Goal: Task Accomplishment & Management: Use online tool/utility

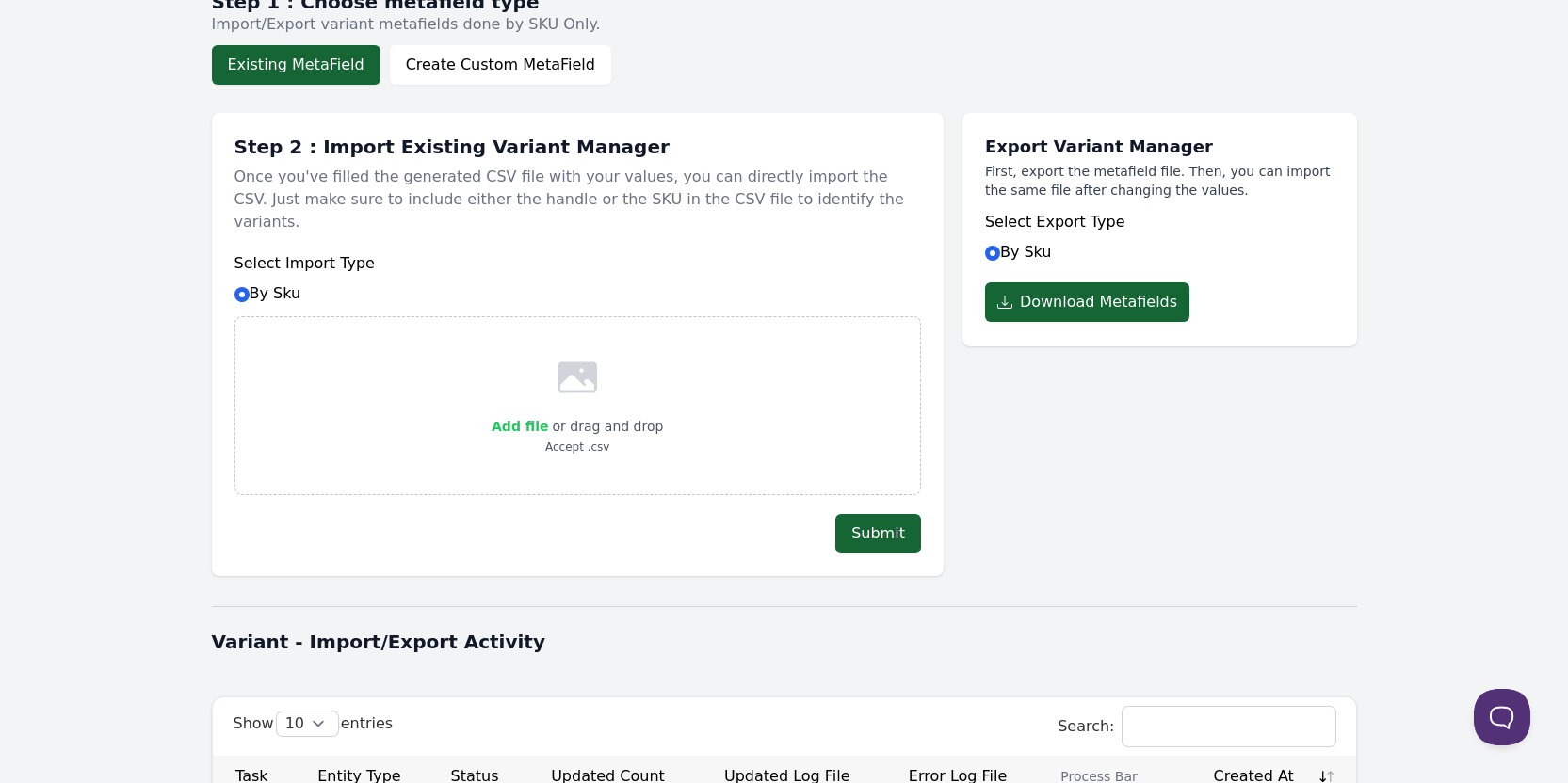
click at [542, 419] on span "Add file" at bounding box center [520, 427] width 57 height 15
click at [547, 415] on input "Add file" at bounding box center [547, 415] width 1 height 1
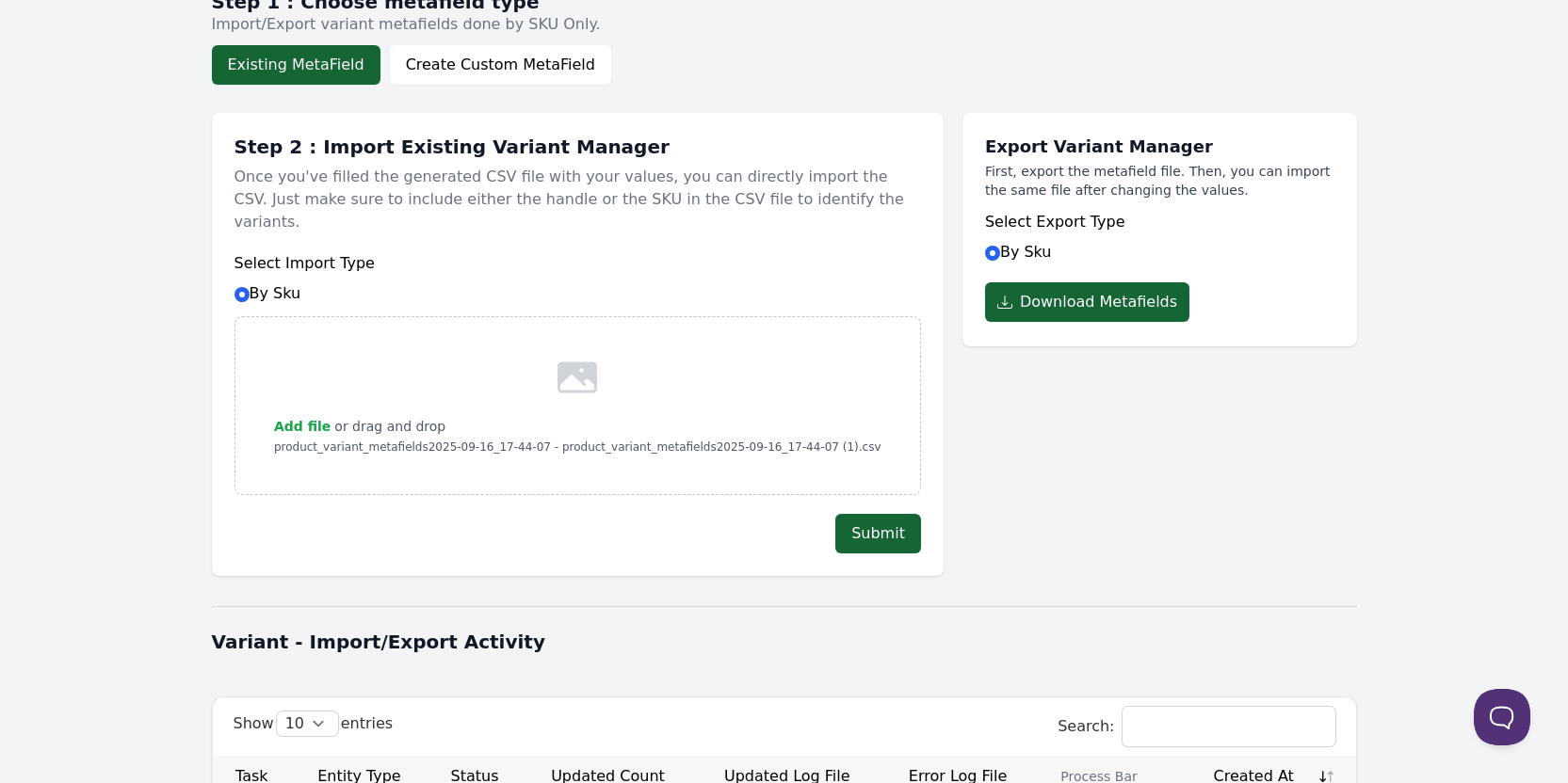
click at [713, 516] on div "Submit" at bounding box center [577, 534] width 687 height 40
click at [885, 520] on button "Submit" at bounding box center [878, 534] width 86 height 40
click at [1026, 525] on div "Export Variant Manager First, export the metafield file. Then, you can import t…" at bounding box center [1160, 335] width 395 height 482
click at [328, 419] on span "Add file" at bounding box center [302, 427] width 57 height 15
click at [330, 415] on input "Add file" at bounding box center [330, 415] width 1 height 1
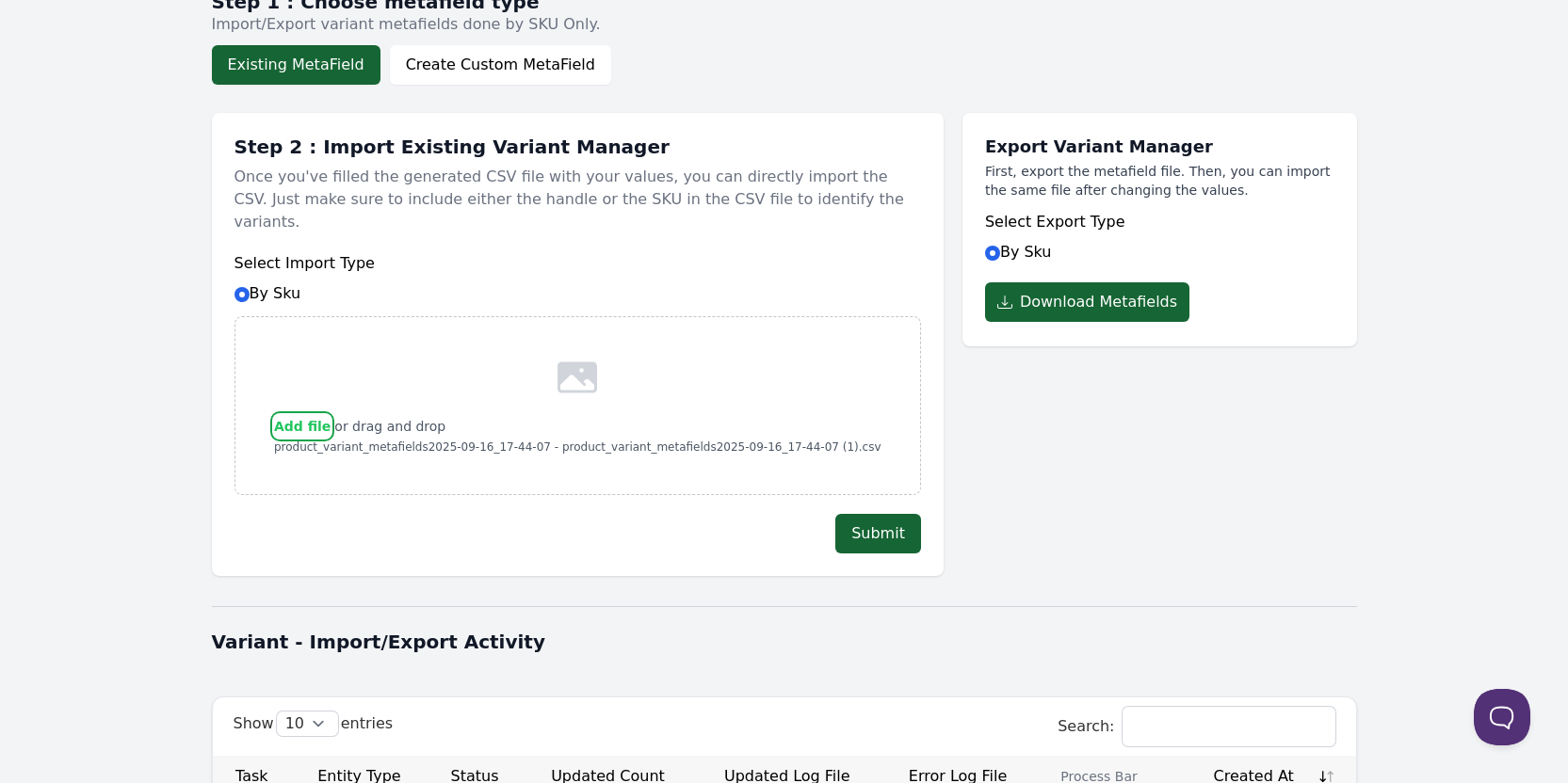
type input "C:\fakepath\product_variant_metafields2025-09-16_17-44-07 - product_variant_met…"
click at [1061, 538] on div "Export Variant Manager First, export the metafield file. Then, you can import t…" at bounding box center [1160, 335] width 395 height 482
click at [858, 514] on button "Submit" at bounding box center [878, 534] width 86 height 40
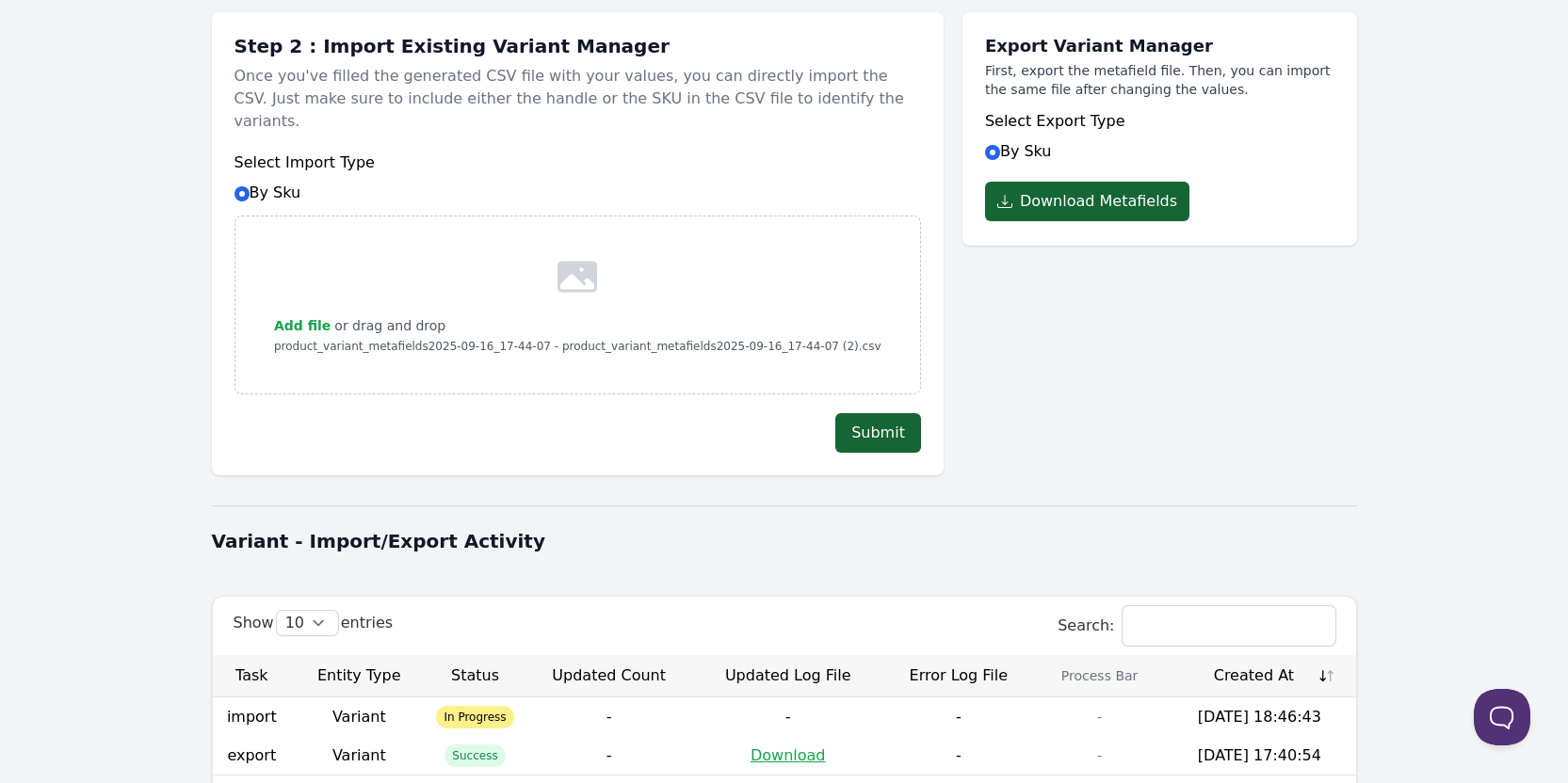
scroll to position [282, 0]
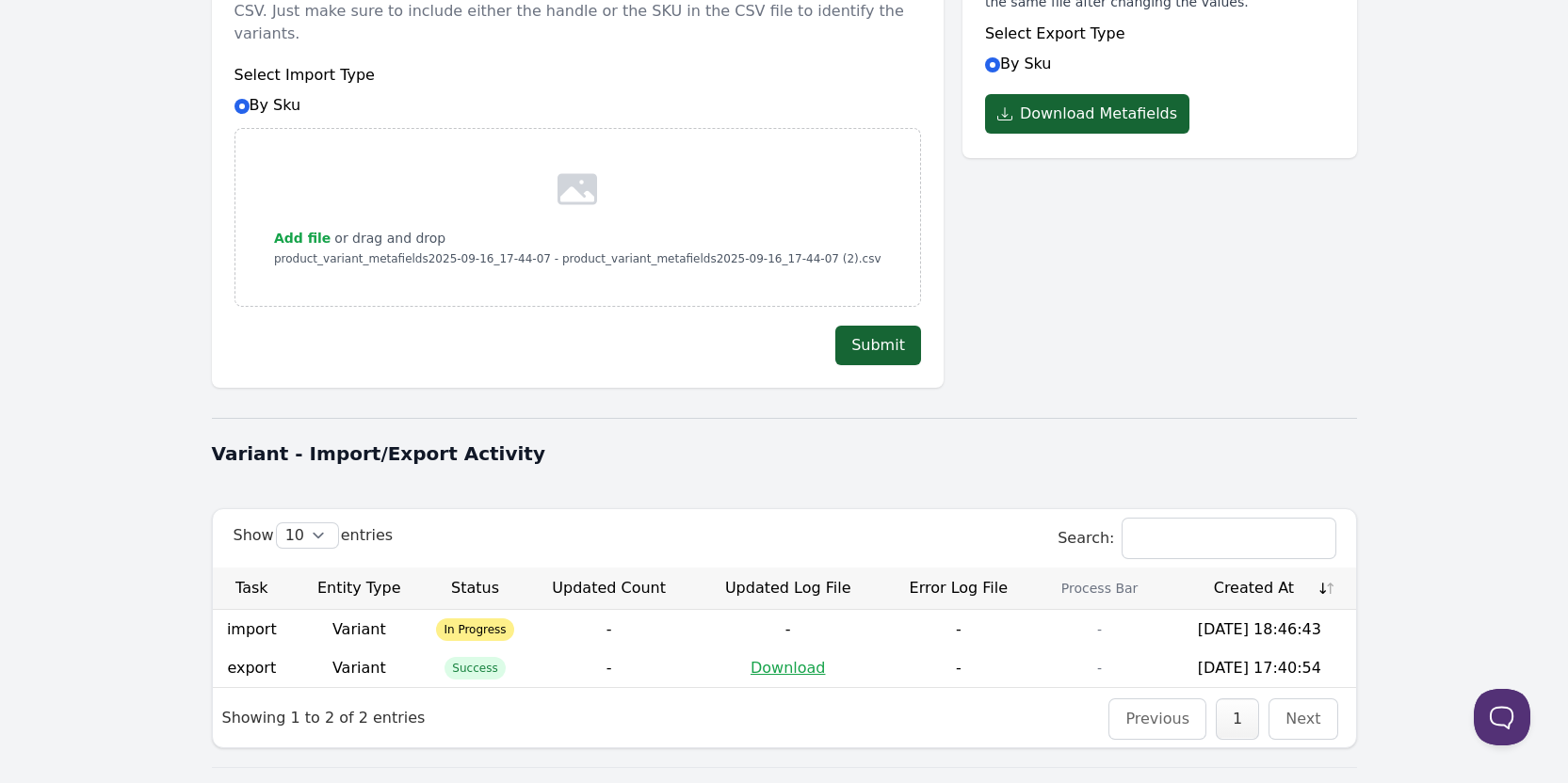
click at [119, 651] on body "Dashboard Product Metafields Collection Metafields Variants Metafields Pages Me…" at bounding box center [784, 282] width 1568 height 1130
click at [1358, 416] on div "Dashboard Product Metafields Collection Metafields Variants Metafields Pages Me…" at bounding box center [784, 282] width 1205 height 1130
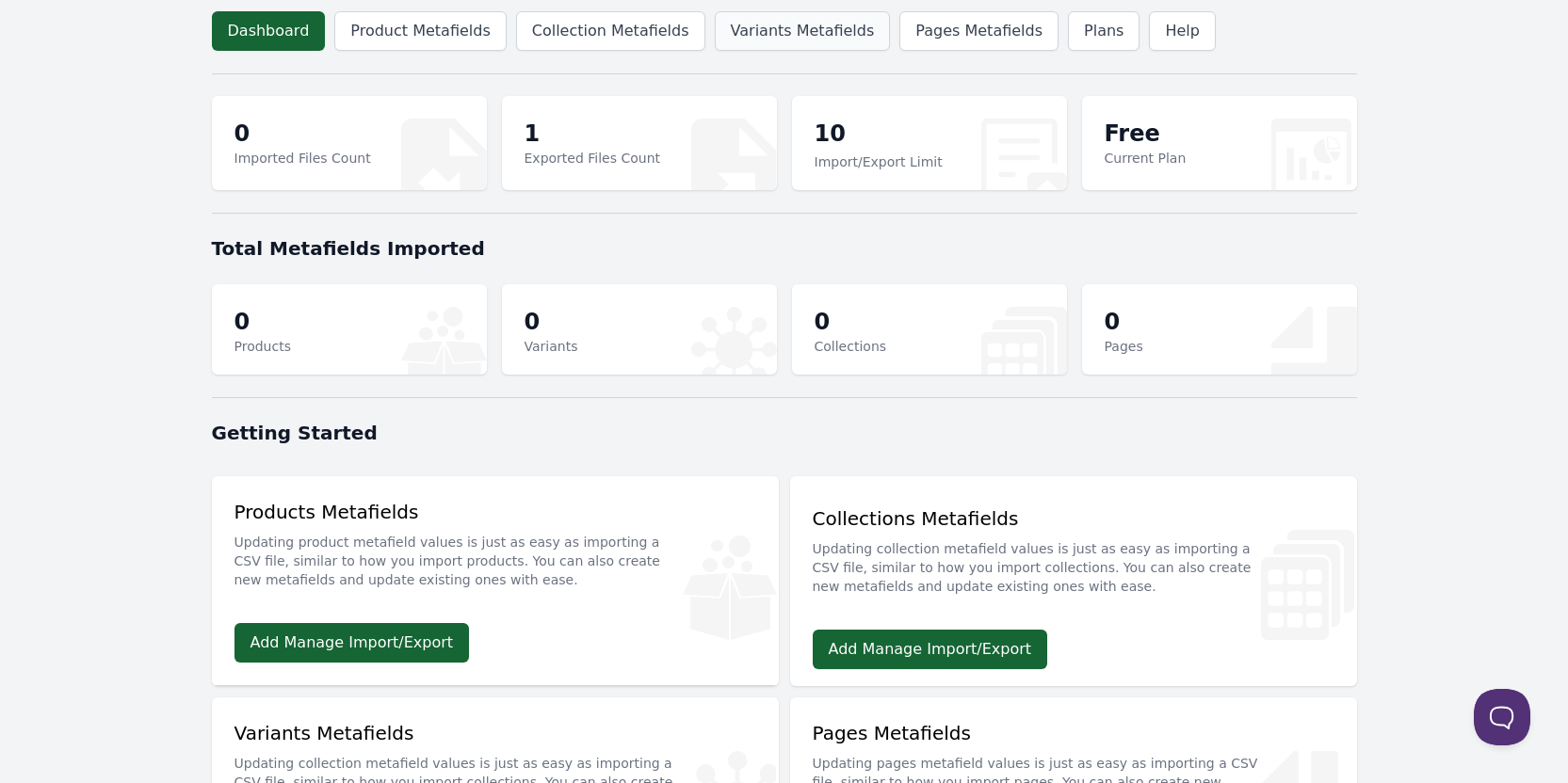
click at [715, 26] on link "Variants Metafields" at bounding box center [803, 31] width 176 height 40
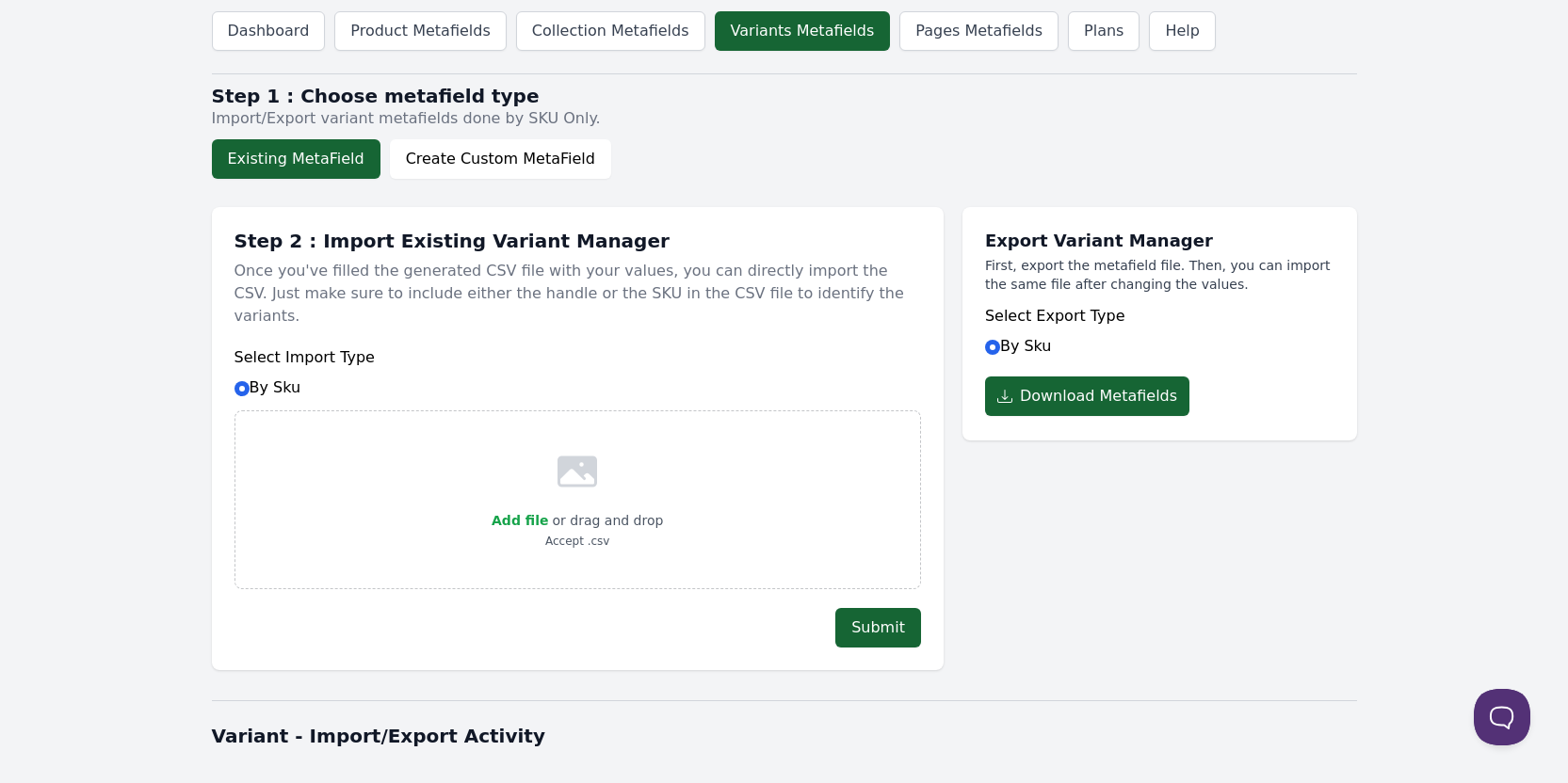
click at [716, 118] on p "Import/Export variant metafields done by SKU Only." at bounding box center [784, 119] width 1145 height 23
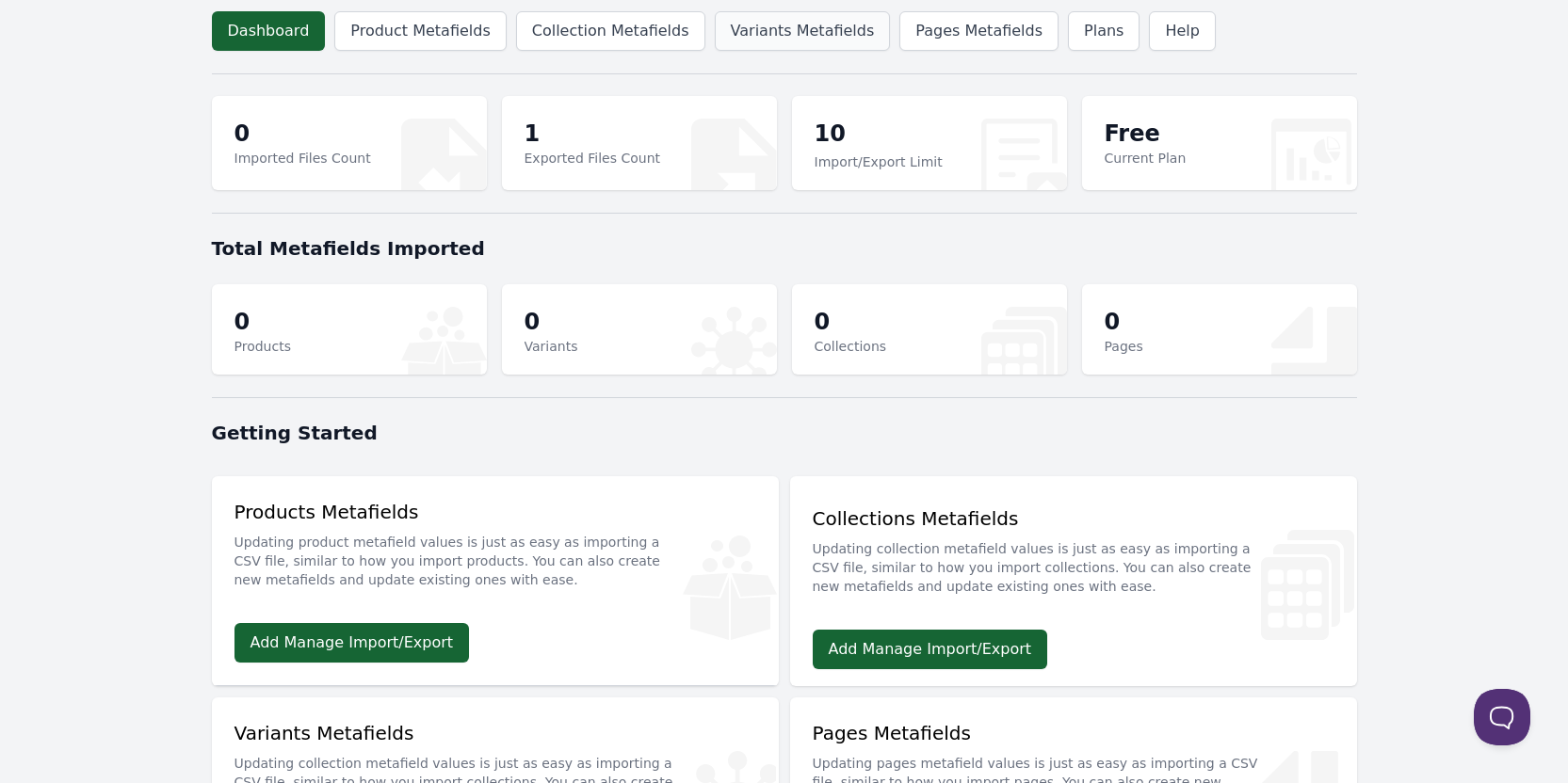
click at [737, 41] on link "Variants Metafields" at bounding box center [803, 31] width 176 height 40
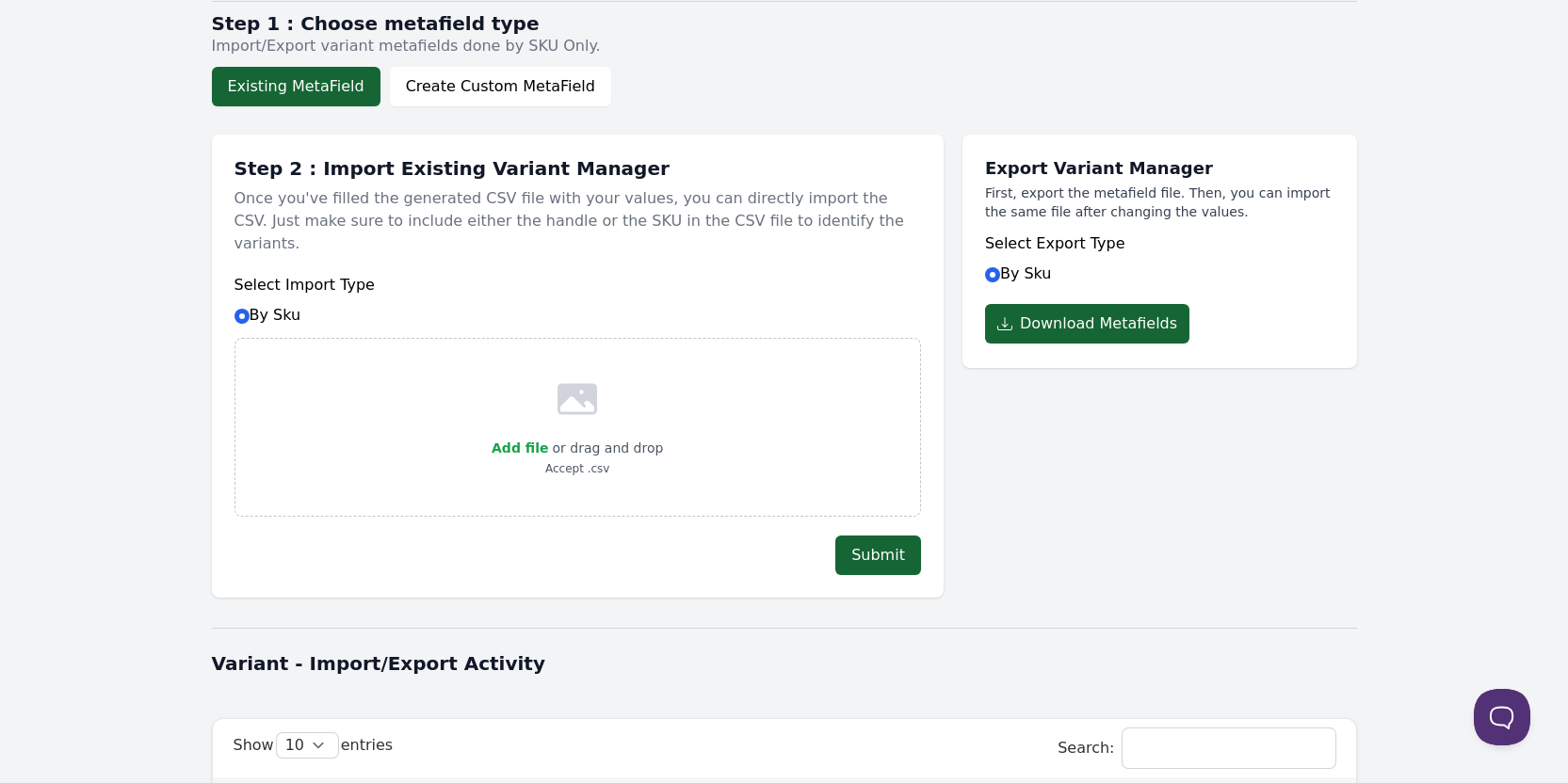
scroll to position [324, 0]
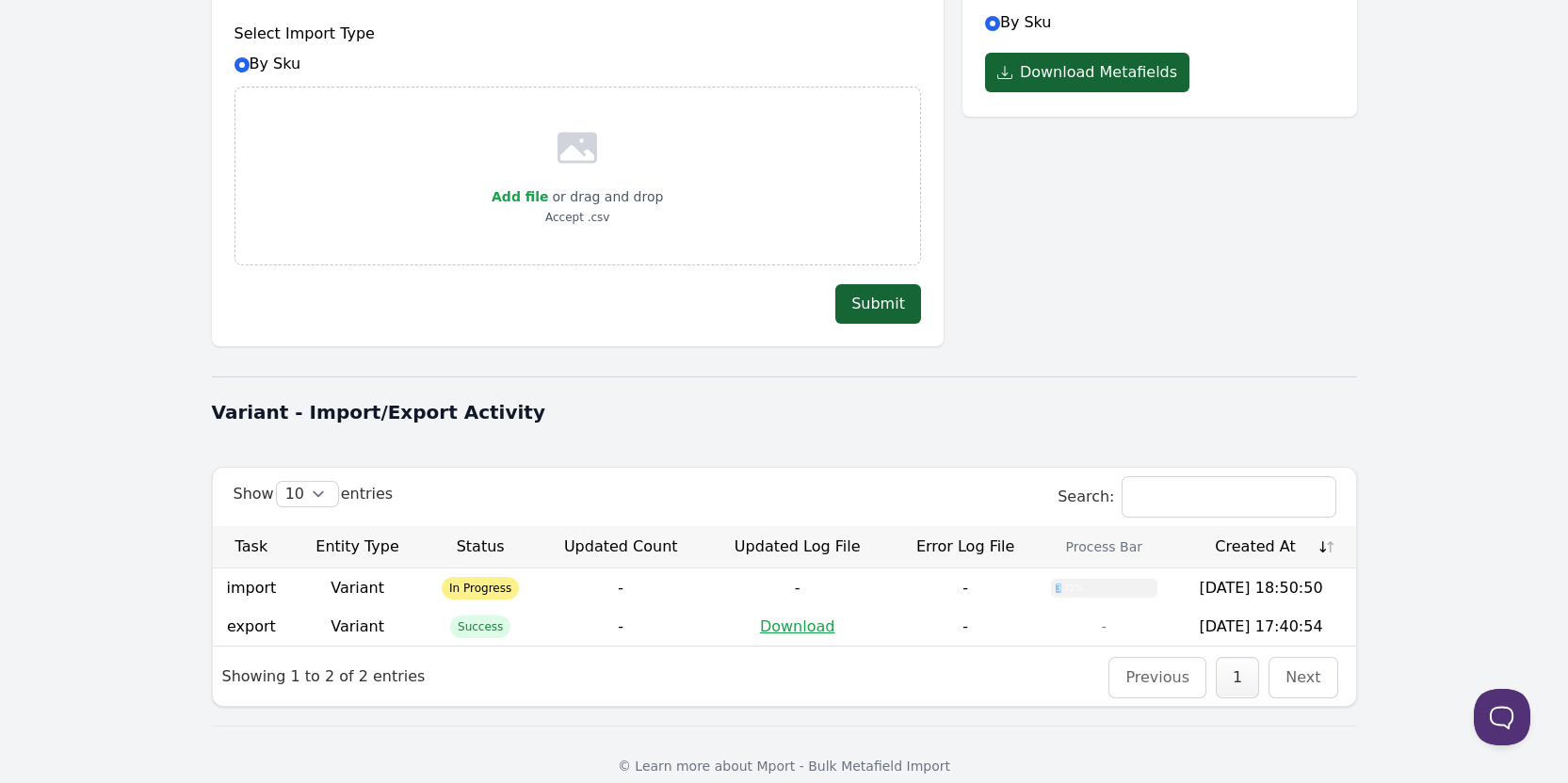
click at [1049, 569] on td "3.72%" at bounding box center [1104, 587] width 126 height 39
click at [1073, 579] on div "3.72%" at bounding box center [1104, 588] width 107 height 19
drag, startPoint x: 1073, startPoint y: 567, endPoint x: 1088, endPoint y: 568, distance: 15.0
click at [1064, 579] on div "3.72%" at bounding box center [1104, 588] width 107 height 19
click at [1090, 579] on div "3.72%" at bounding box center [1104, 588] width 107 height 19
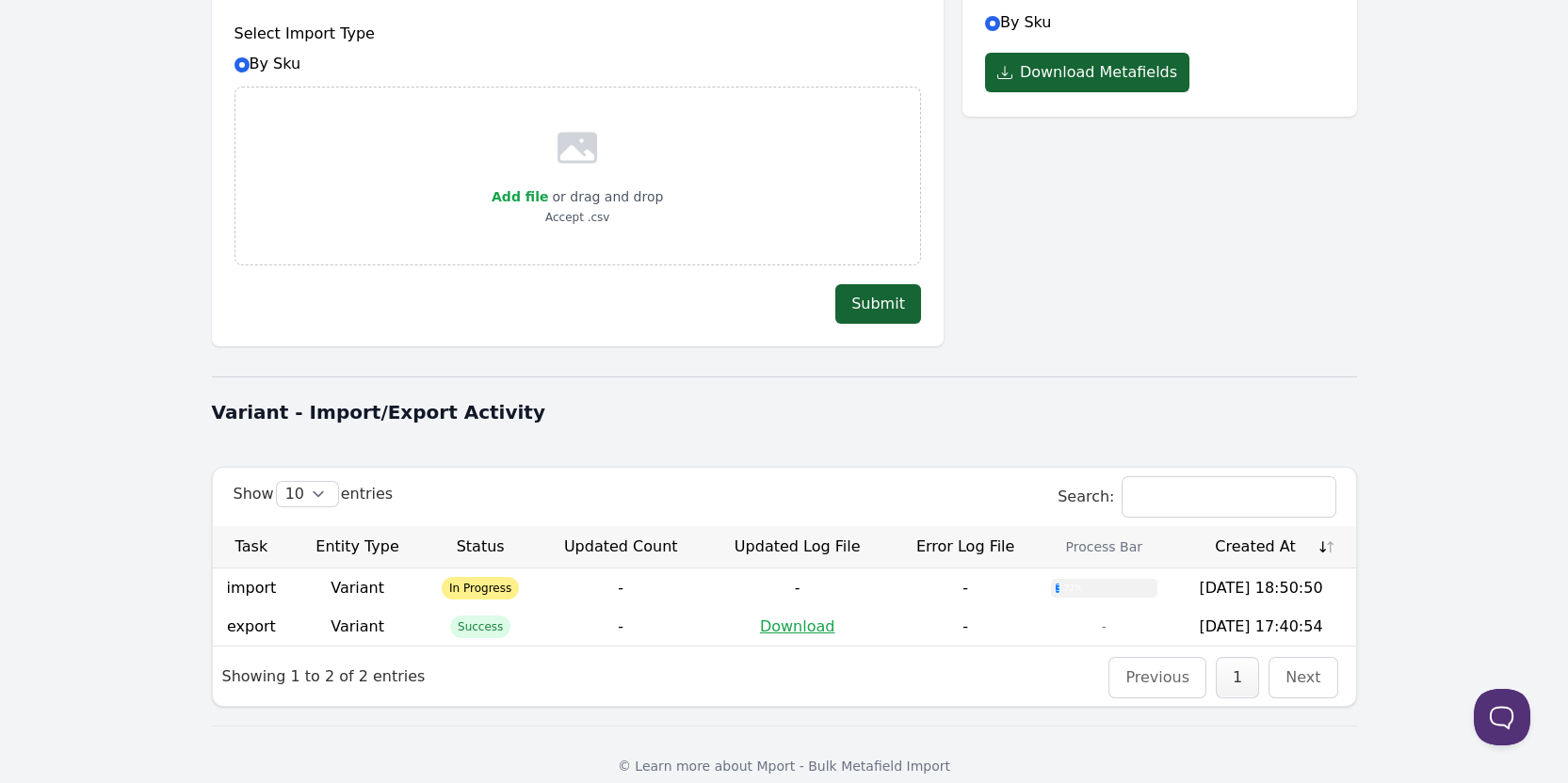
drag, startPoint x: 1083, startPoint y: 566, endPoint x: 1153, endPoint y: 565, distance: 70.0
click at [1150, 579] on div "3.72%" at bounding box center [1104, 588] width 107 height 19
click at [1138, 579] on div "3.72%" at bounding box center [1104, 588] width 107 height 19
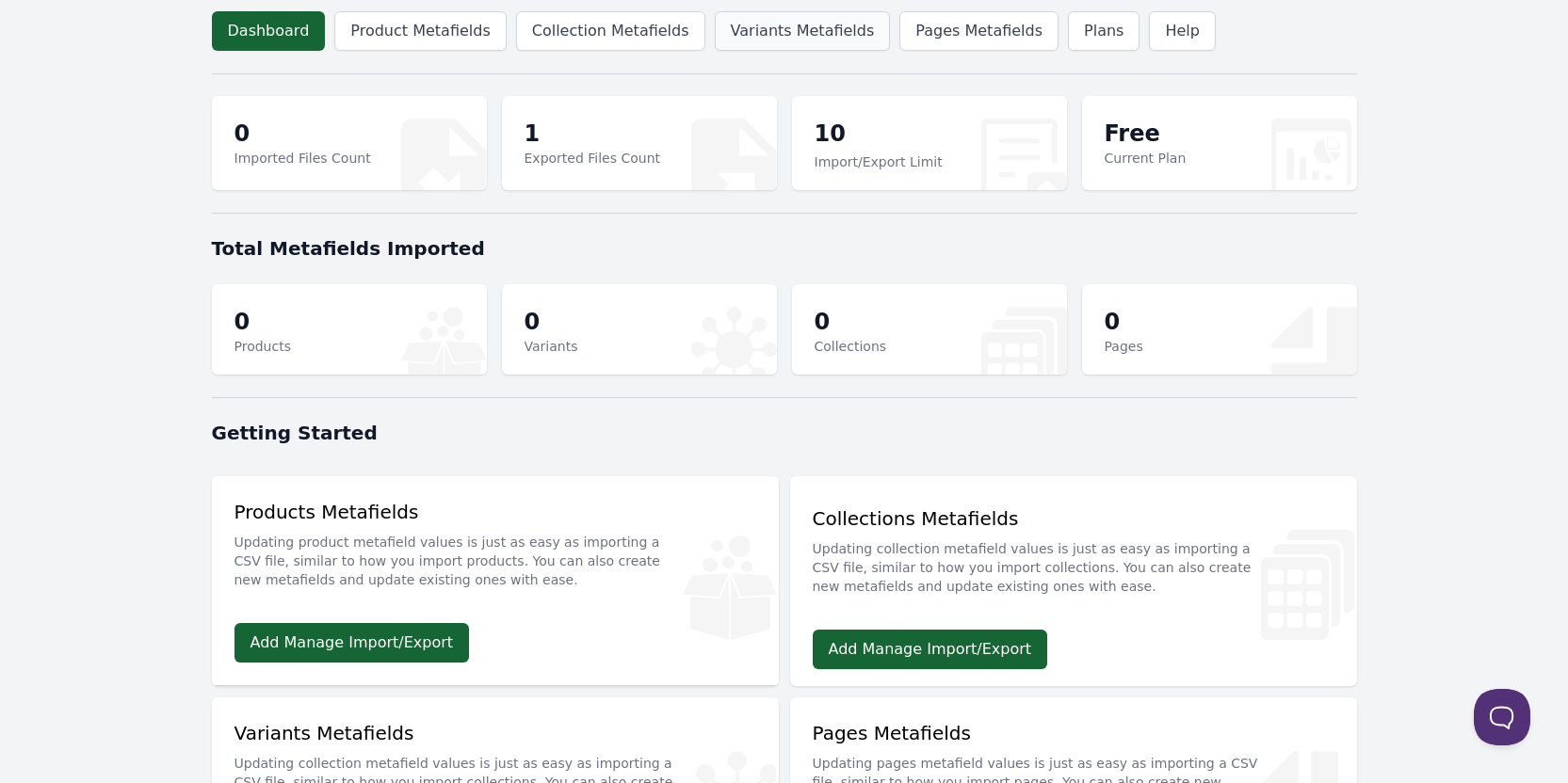
click at [771, 48] on link "Variants Metafields" at bounding box center [803, 31] width 176 height 40
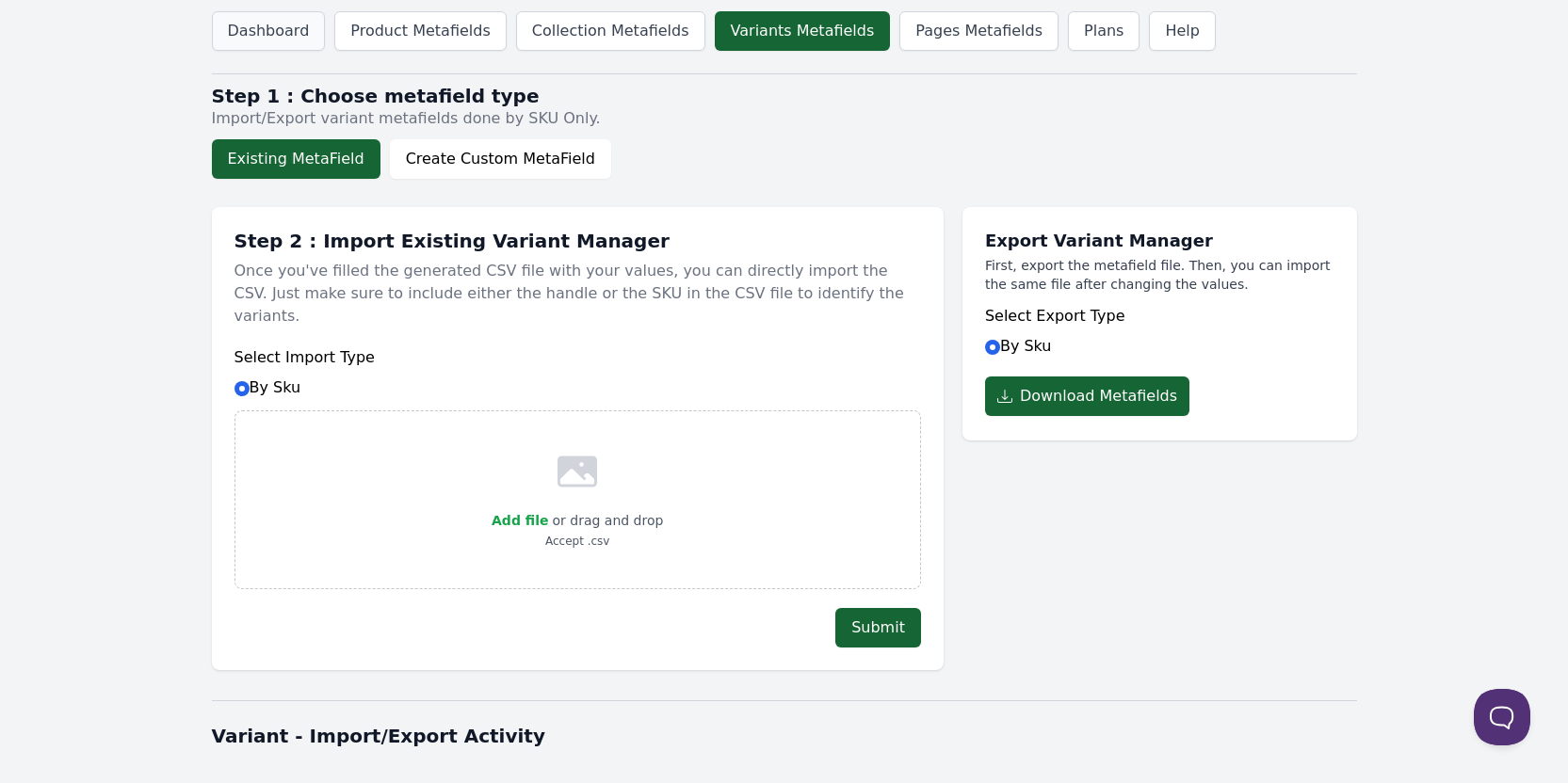
click at [293, 45] on link "Dashboard" at bounding box center [268, 31] width 114 height 40
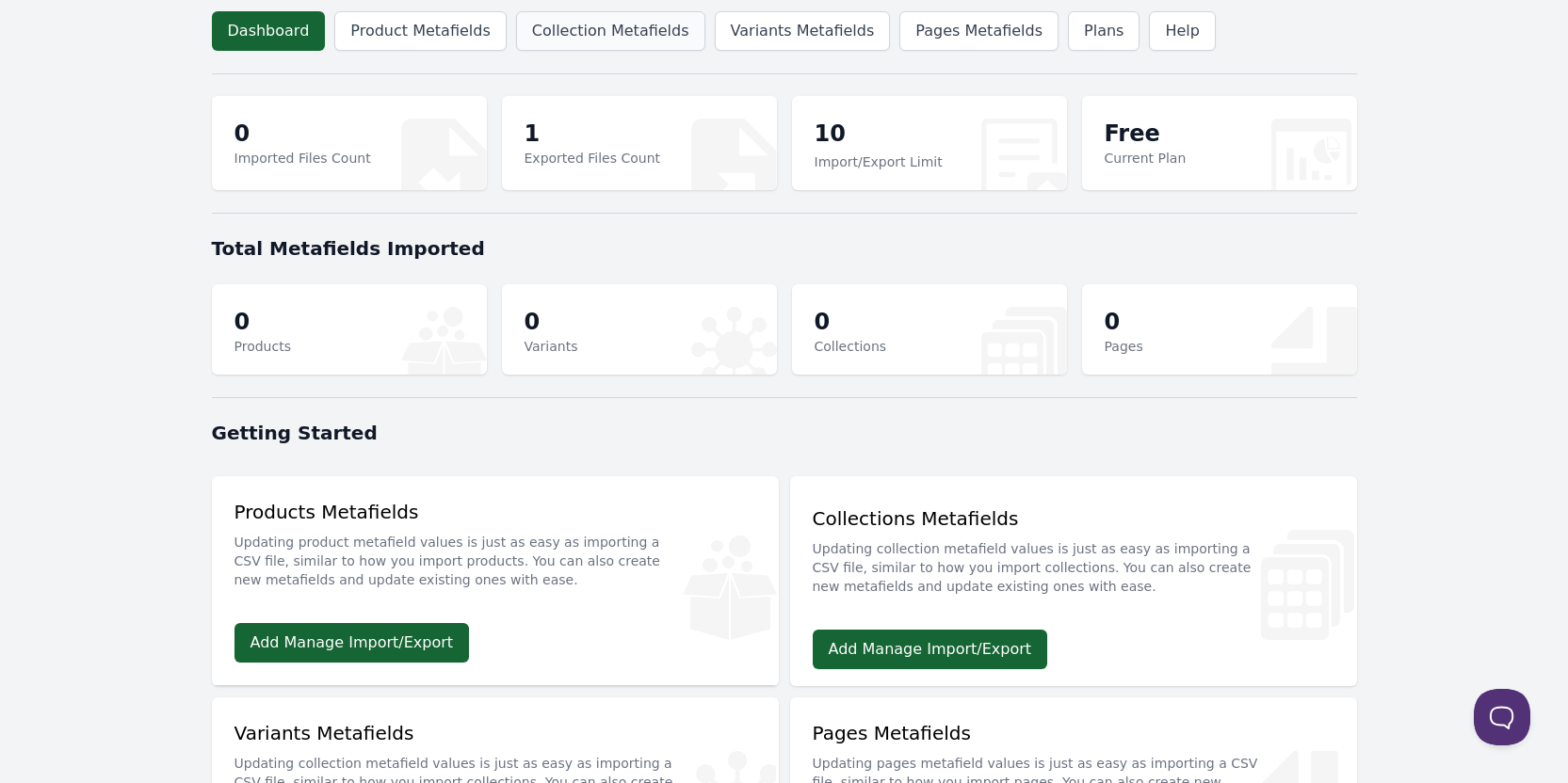
click at [605, 38] on link "Collection Metafields" at bounding box center [610, 31] width 189 height 40
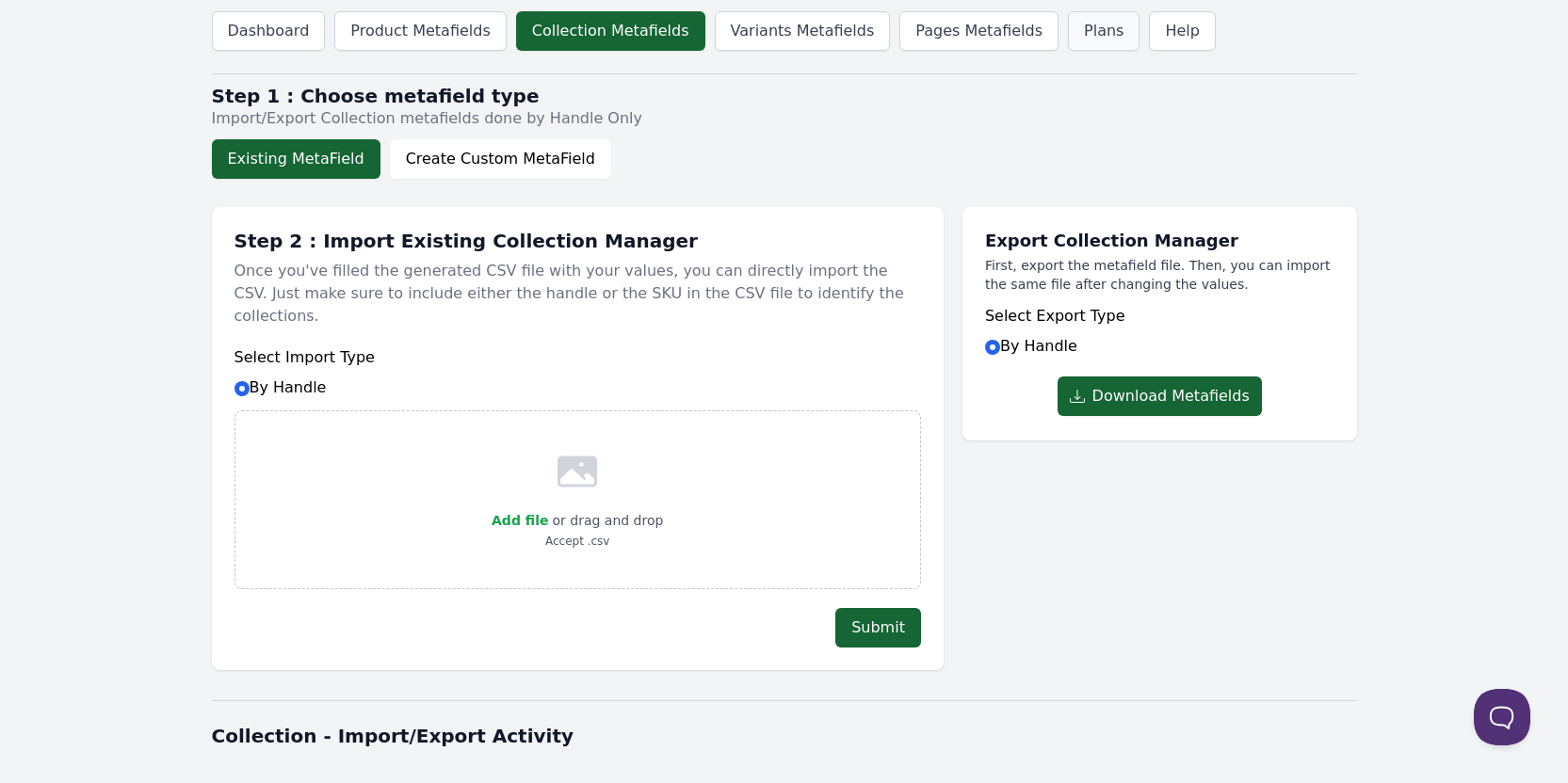
click at [1068, 37] on link "Plans" at bounding box center [1104, 31] width 72 height 40
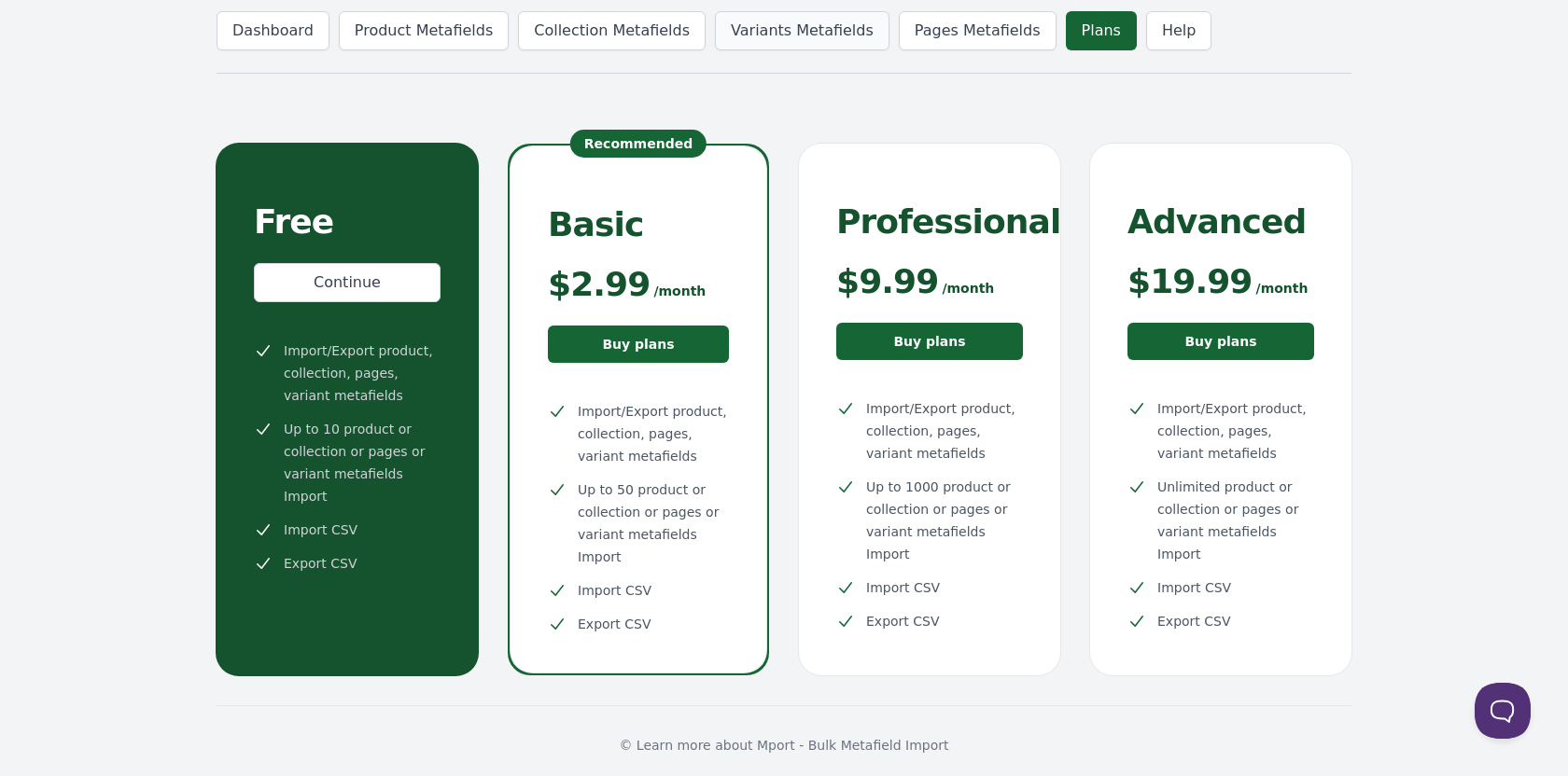
click at [715, 45] on link "Variants Metafields" at bounding box center [802, 31] width 174 height 39
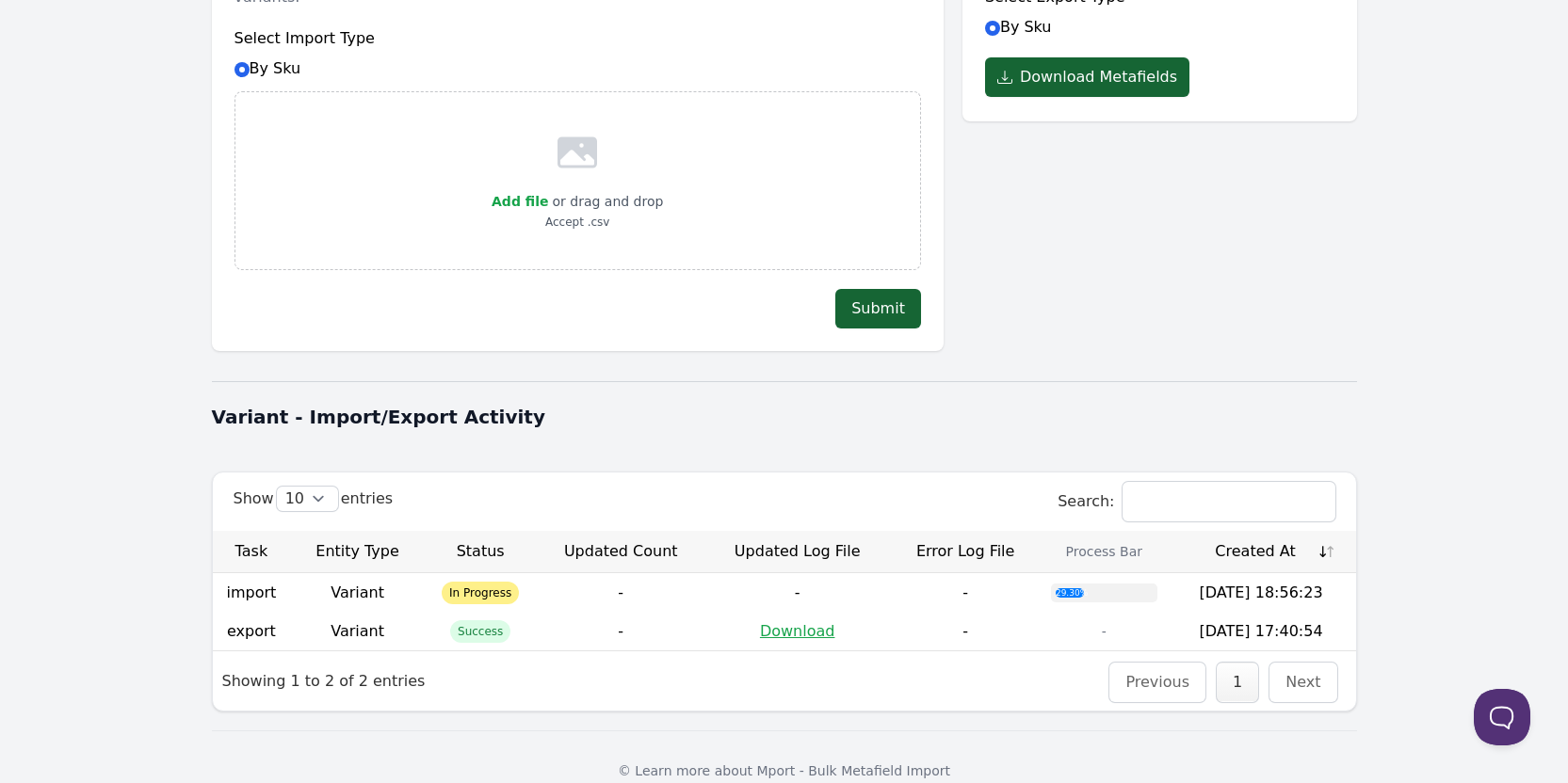
scroll to position [324, 0]
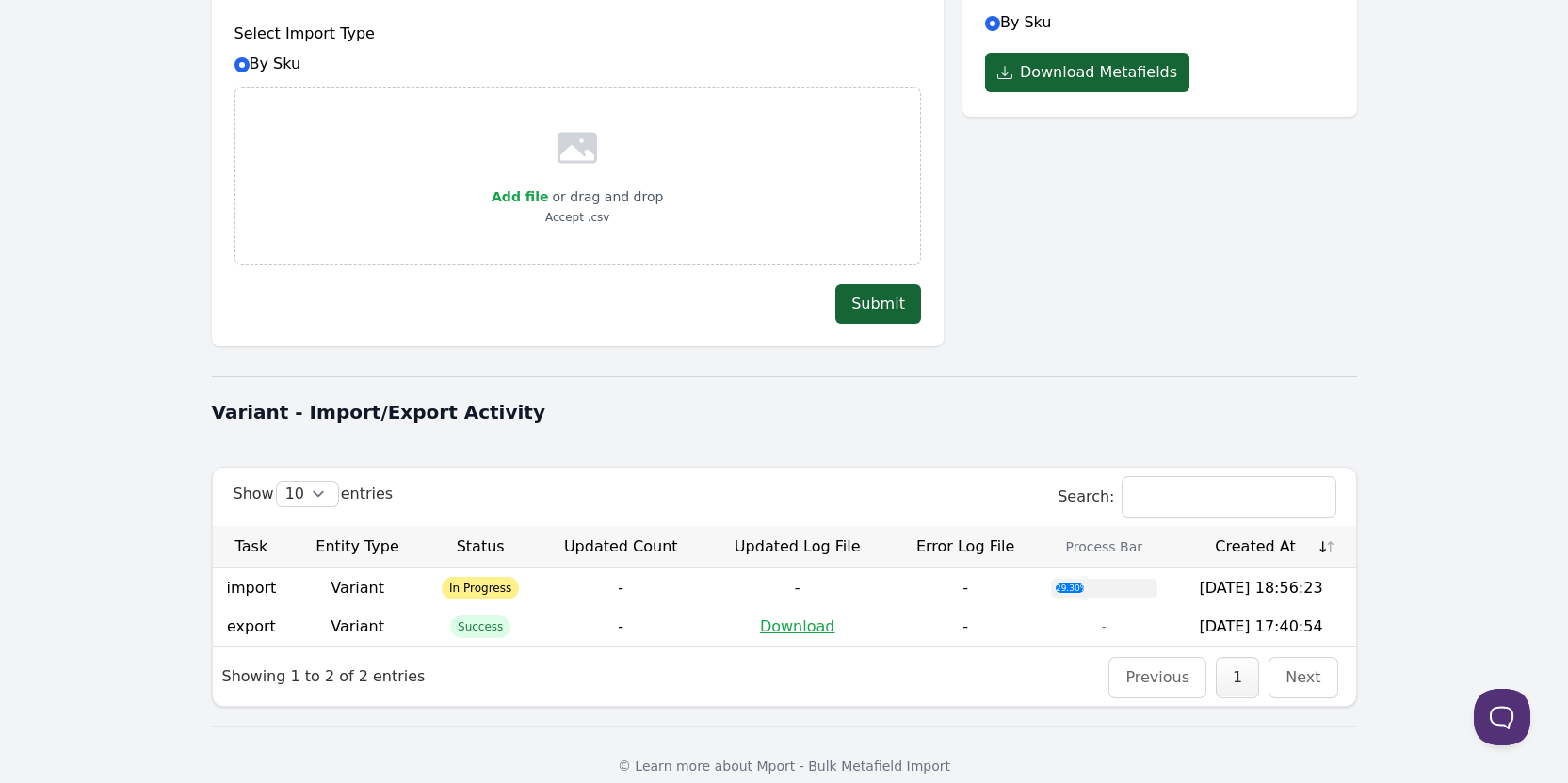
click at [1071, 584] on div "29.30%" at bounding box center [1070, 588] width 28 height 9
click at [1043, 400] on h1 "Variant - Import/Export Activity" at bounding box center [784, 413] width 1145 height 26
click at [167, 562] on body "Dashboard Product Metafields Collection Metafields Variants Metafields Pages Me…" at bounding box center [784, 241] width 1568 height 1130
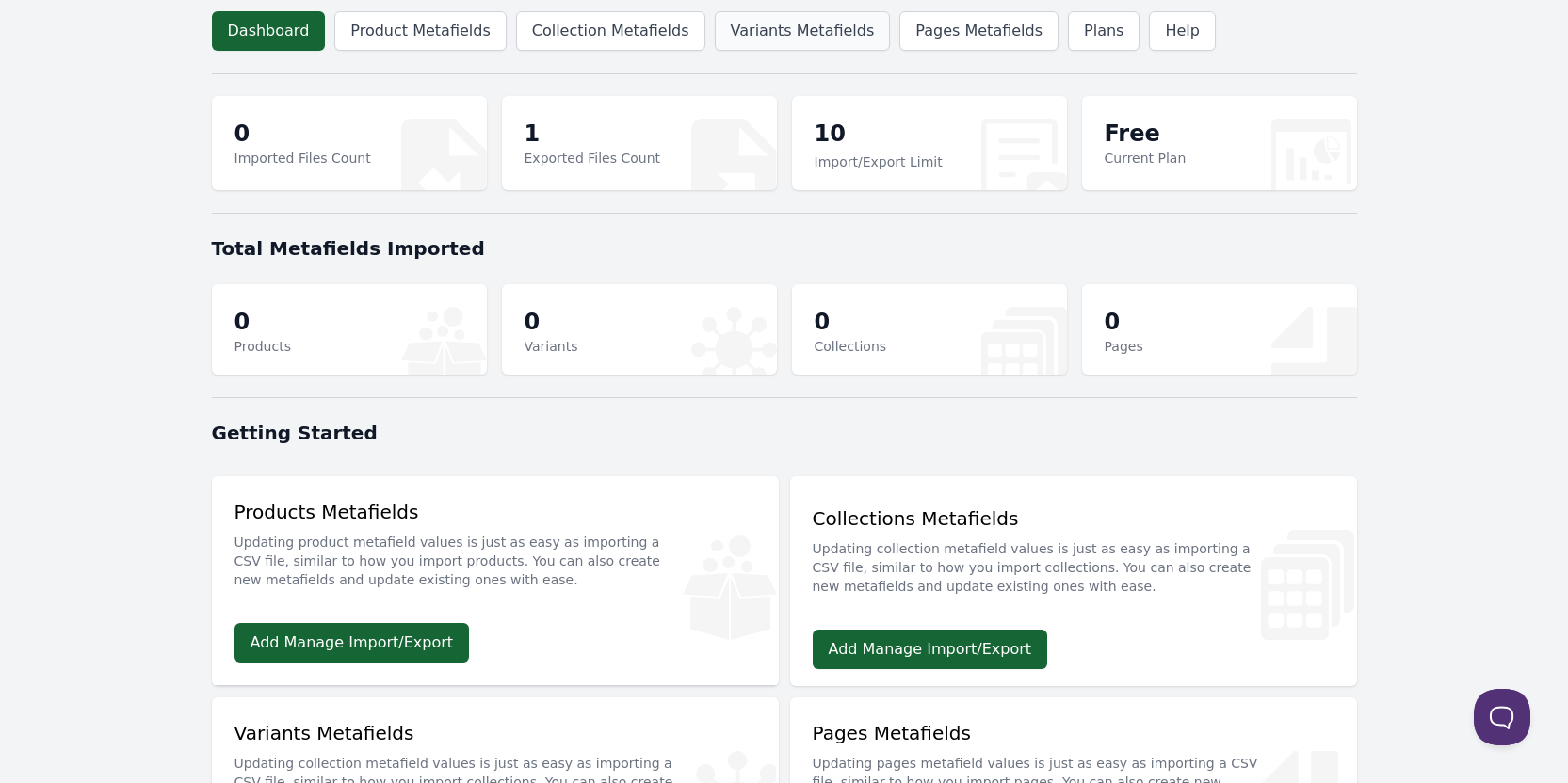
click at [725, 21] on link "Variants Metafields" at bounding box center [803, 31] width 176 height 40
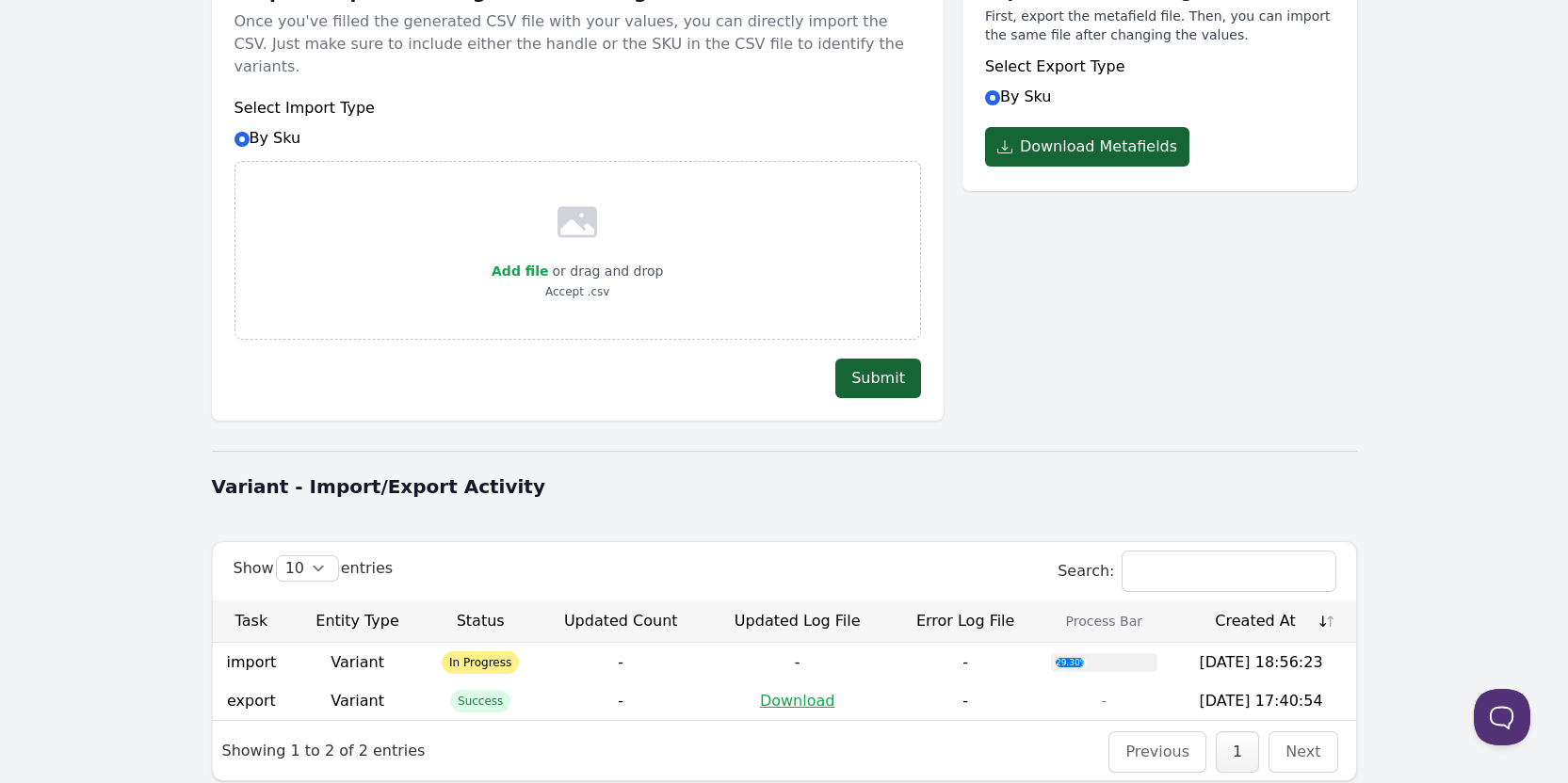
scroll to position [324, 0]
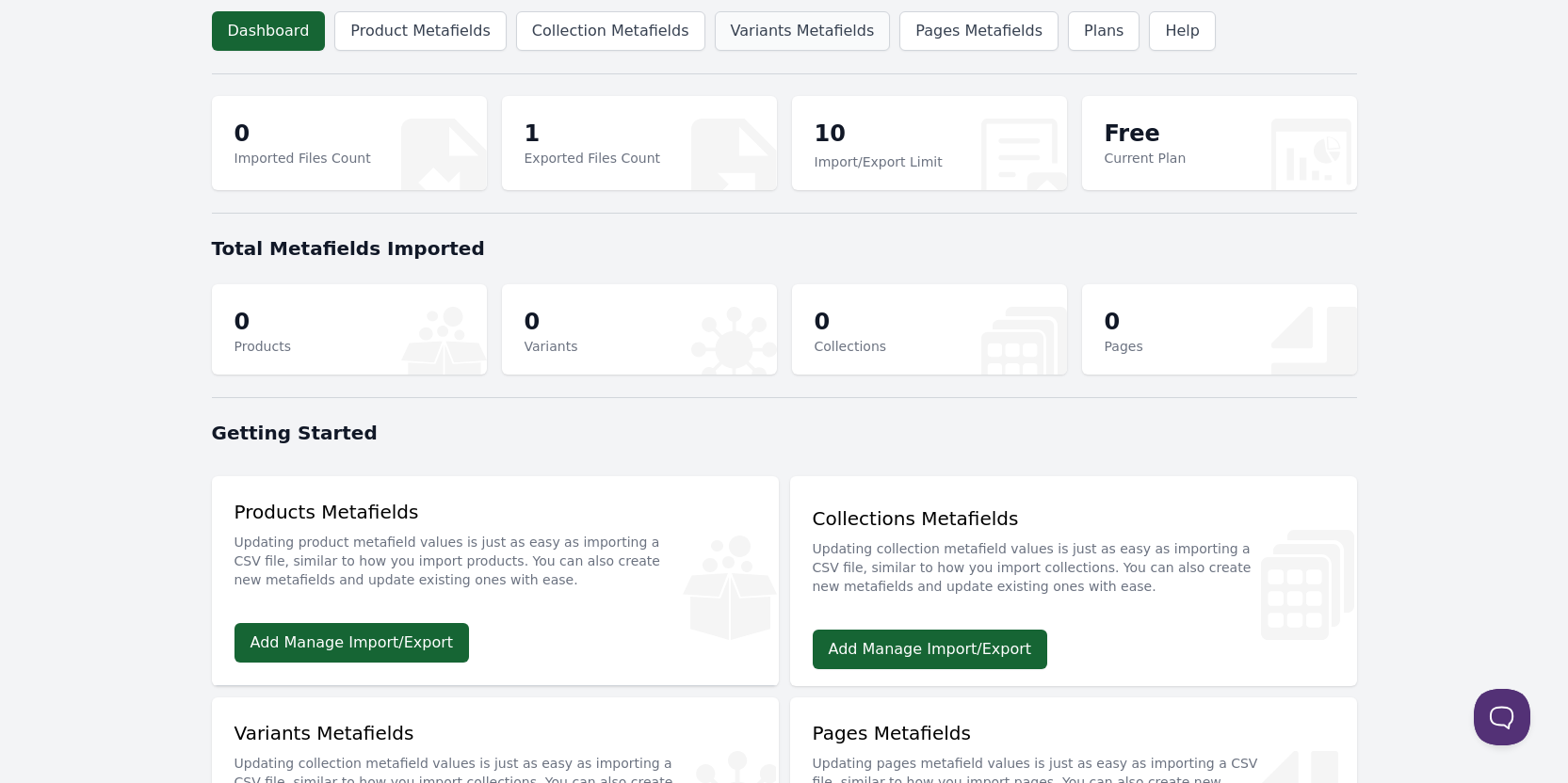
click at [716, 22] on link "Variants Metafields" at bounding box center [803, 31] width 176 height 40
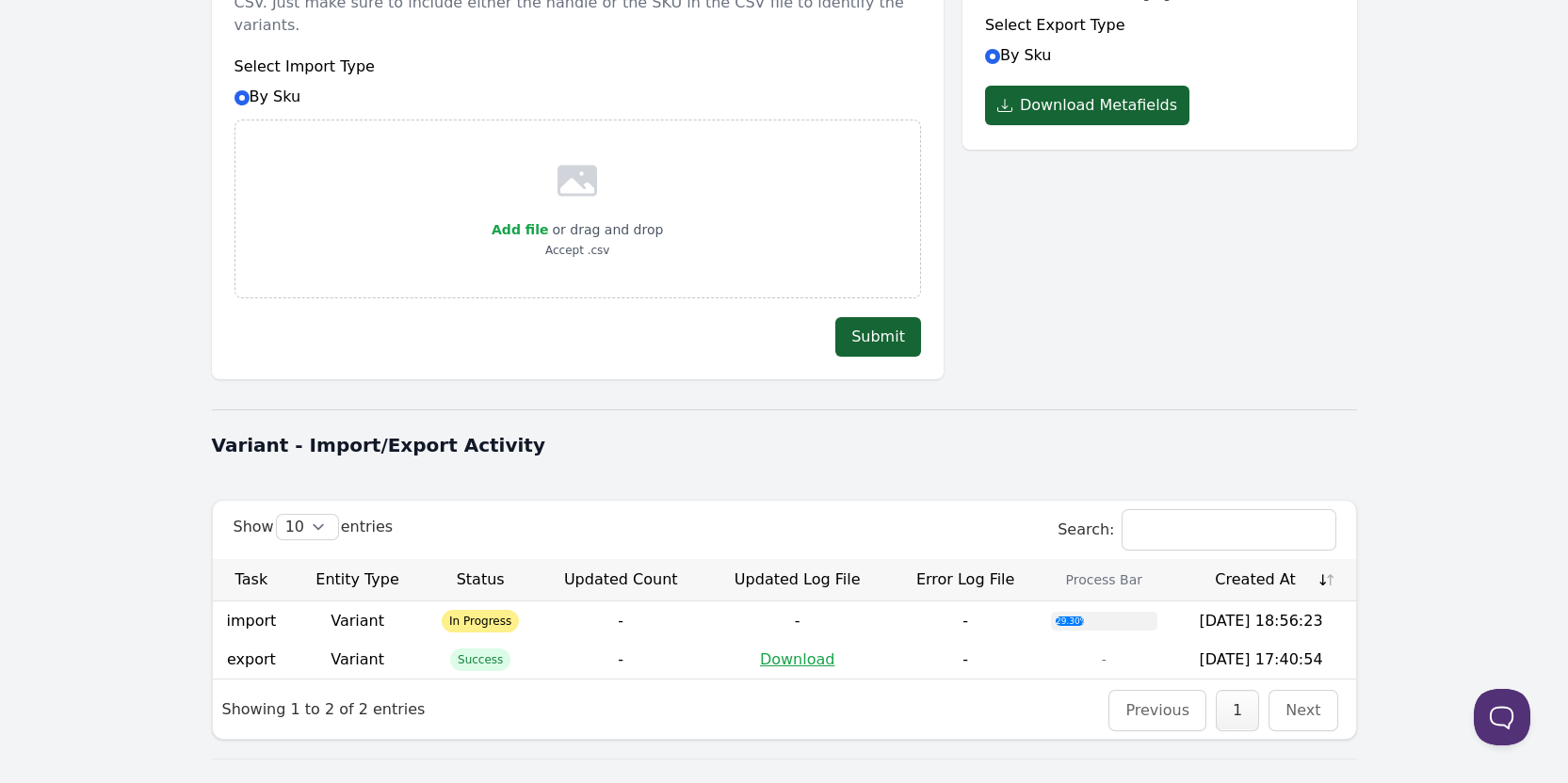
scroll to position [324, 0]
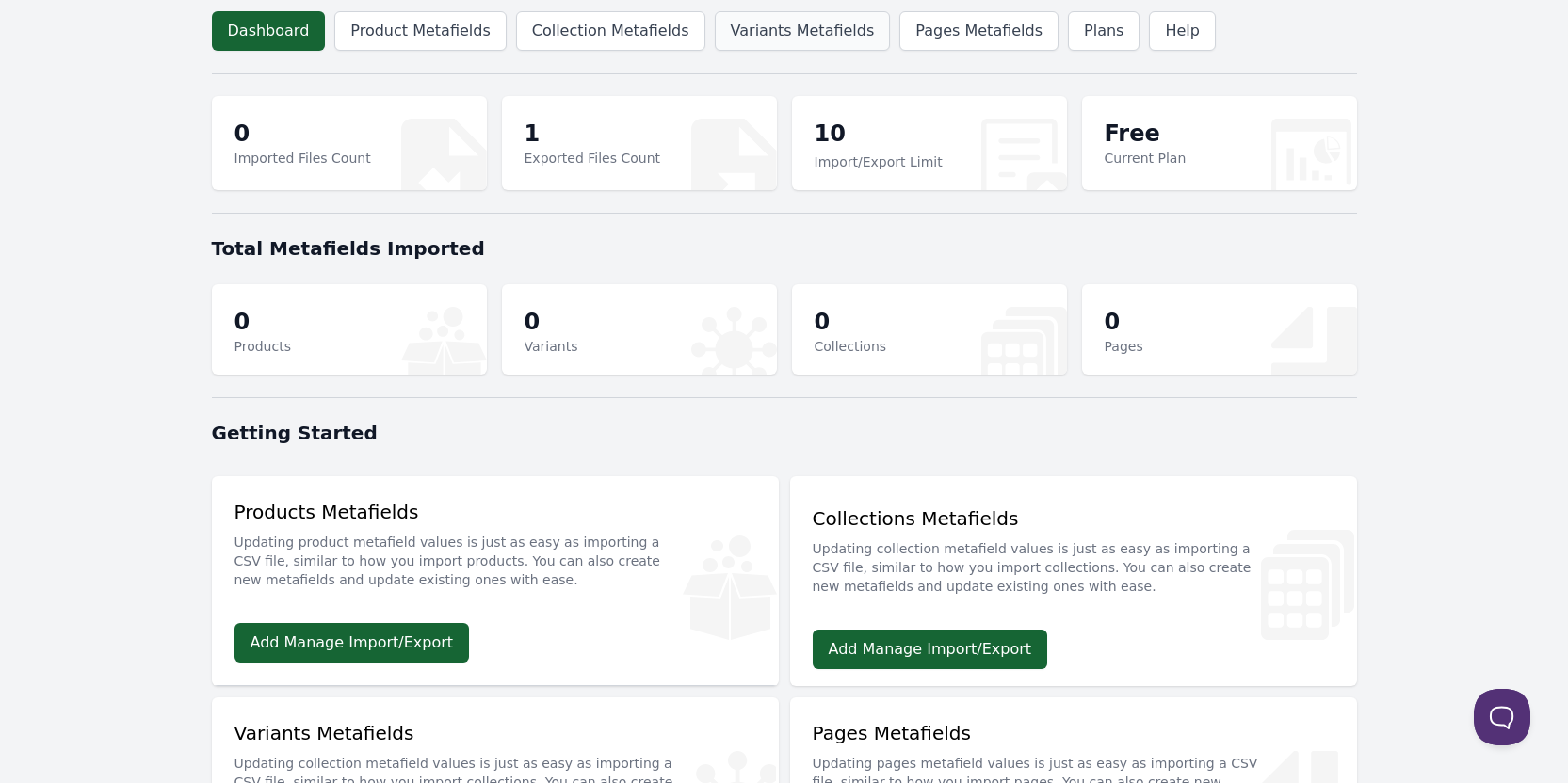
click at [781, 41] on link "Variants Metafields" at bounding box center [803, 31] width 176 height 40
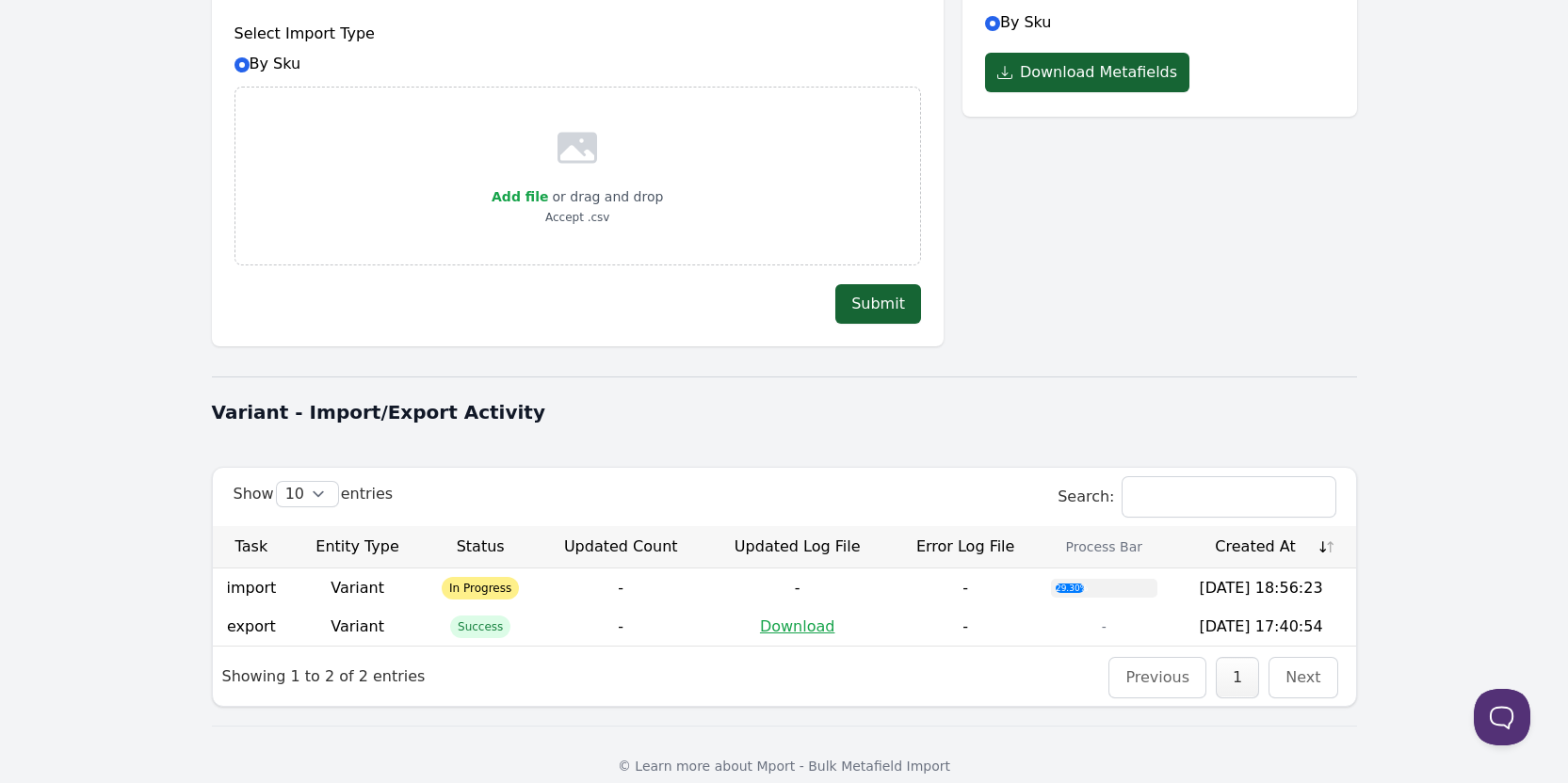
click at [115, 579] on body "Dashboard Product Metafields Collection Metafields Variants Metafields Pages Me…" at bounding box center [784, 241] width 1568 height 1130
click at [1077, 576] on td "29.30%" at bounding box center [1104, 587] width 126 height 39
click at [1068, 584] on div "29.30%" at bounding box center [1070, 588] width 28 height 9
click at [232, 571] on td "import" at bounding box center [251, 587] width 78 height 39
click at [248, 571] on td "import" at bounding box center [251, 587] width 78 height 39
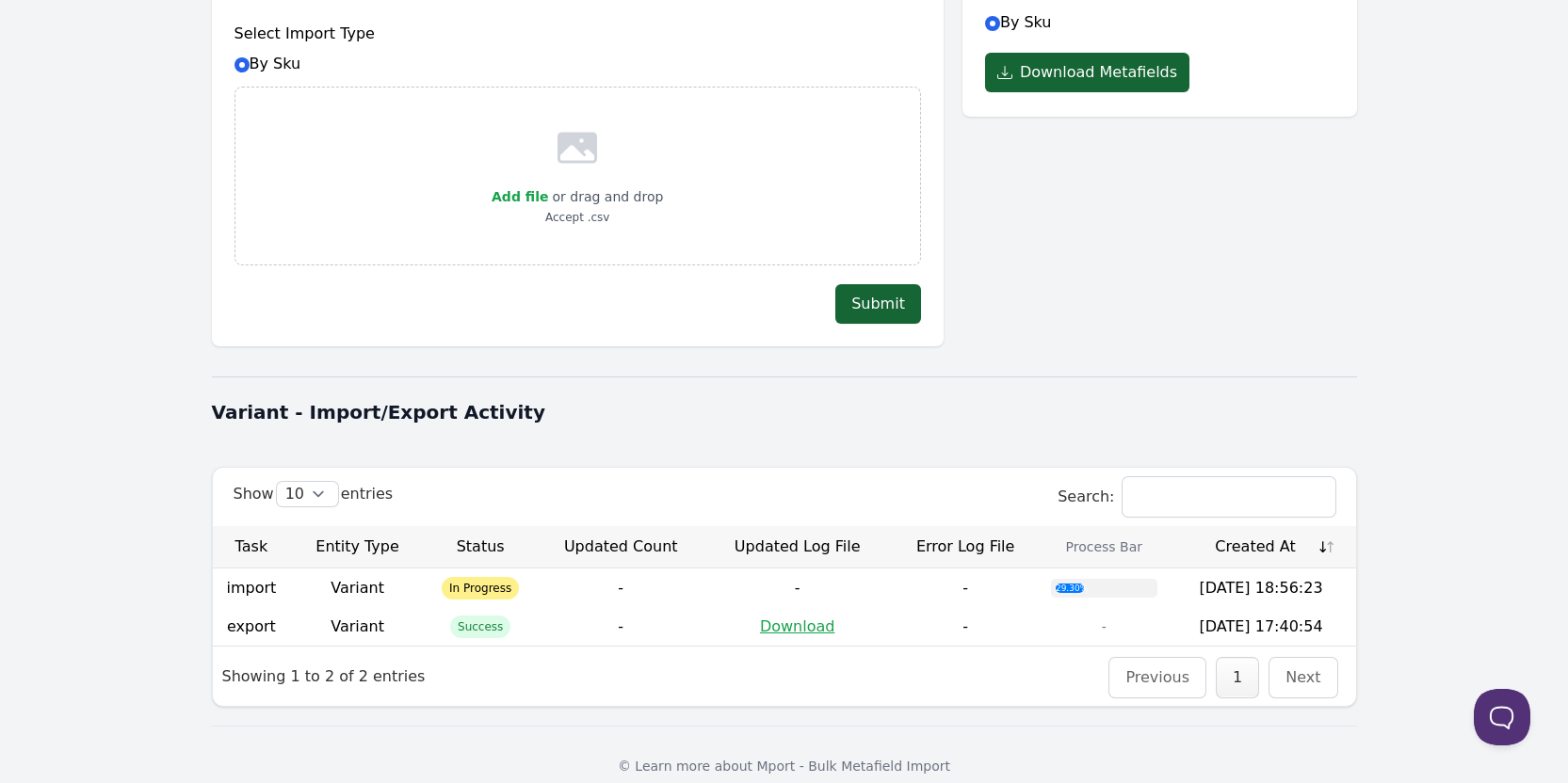
click at [398, 569] on td "Variant" at bounding box center [357, 587] width 135 height 39
click at [358, 569] on td "Variant" at bounding box center [357, 587] width 135 height 39
click at [469, 577] on span "In Progress" at bounding box center [481, 588] width 77 height 23
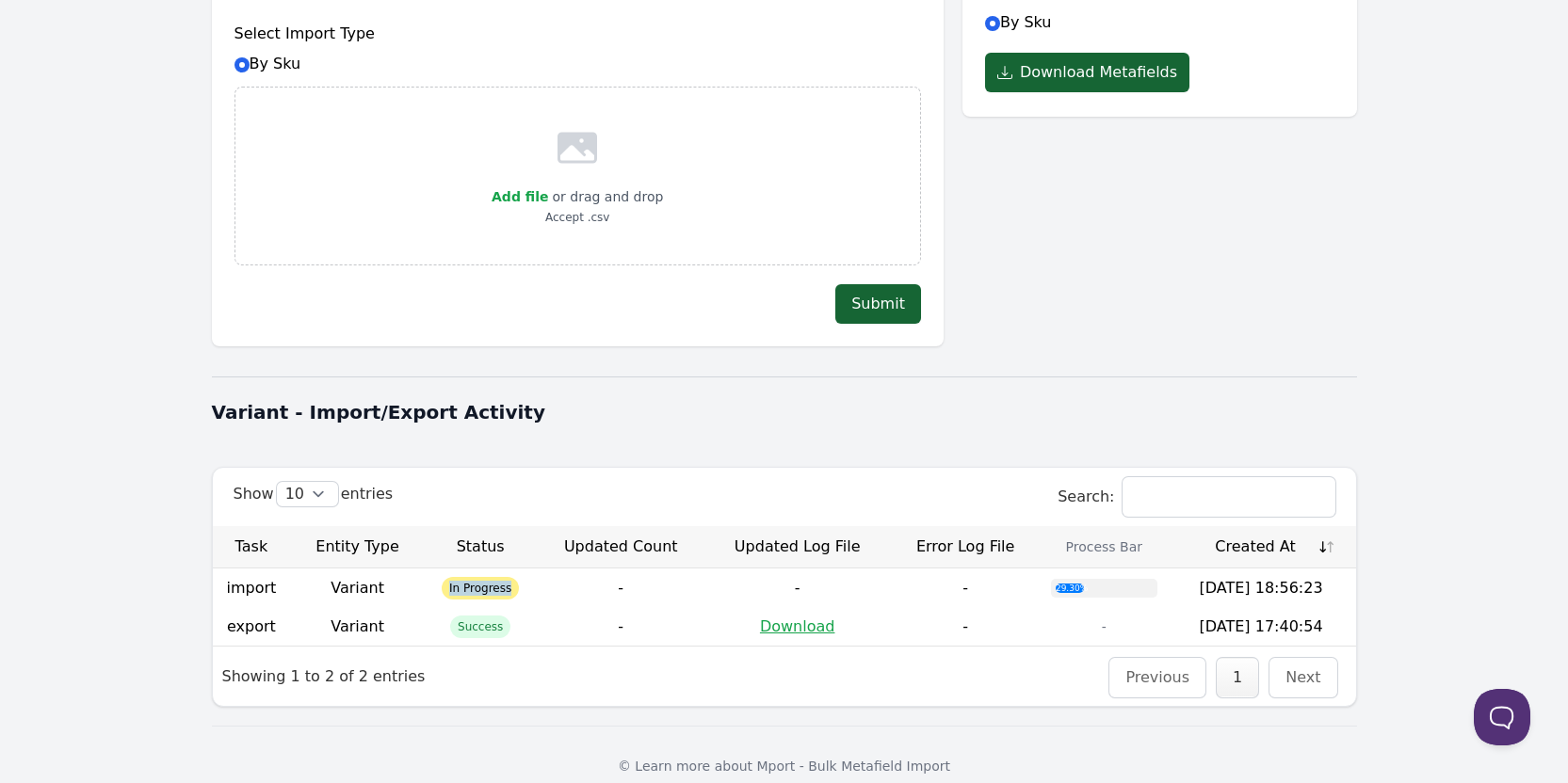
click at [469, 577] on span "In Progress" at bounding box center [481, 588] width 77 height 23
click at [475, 577] on span "In Progress" at bounding box center [481, 588] width 77 height 23
click at [821, 574] on td "-" at bounding box center [797, 587] width 183 height 39
drag, startPoint x: 795, startPoint y: 566, endPoint x: 931, endPoint y: 567, distance: 136.0
click at [805, 569] on td "-" at bounding box center [797, 587] width 183 height 39
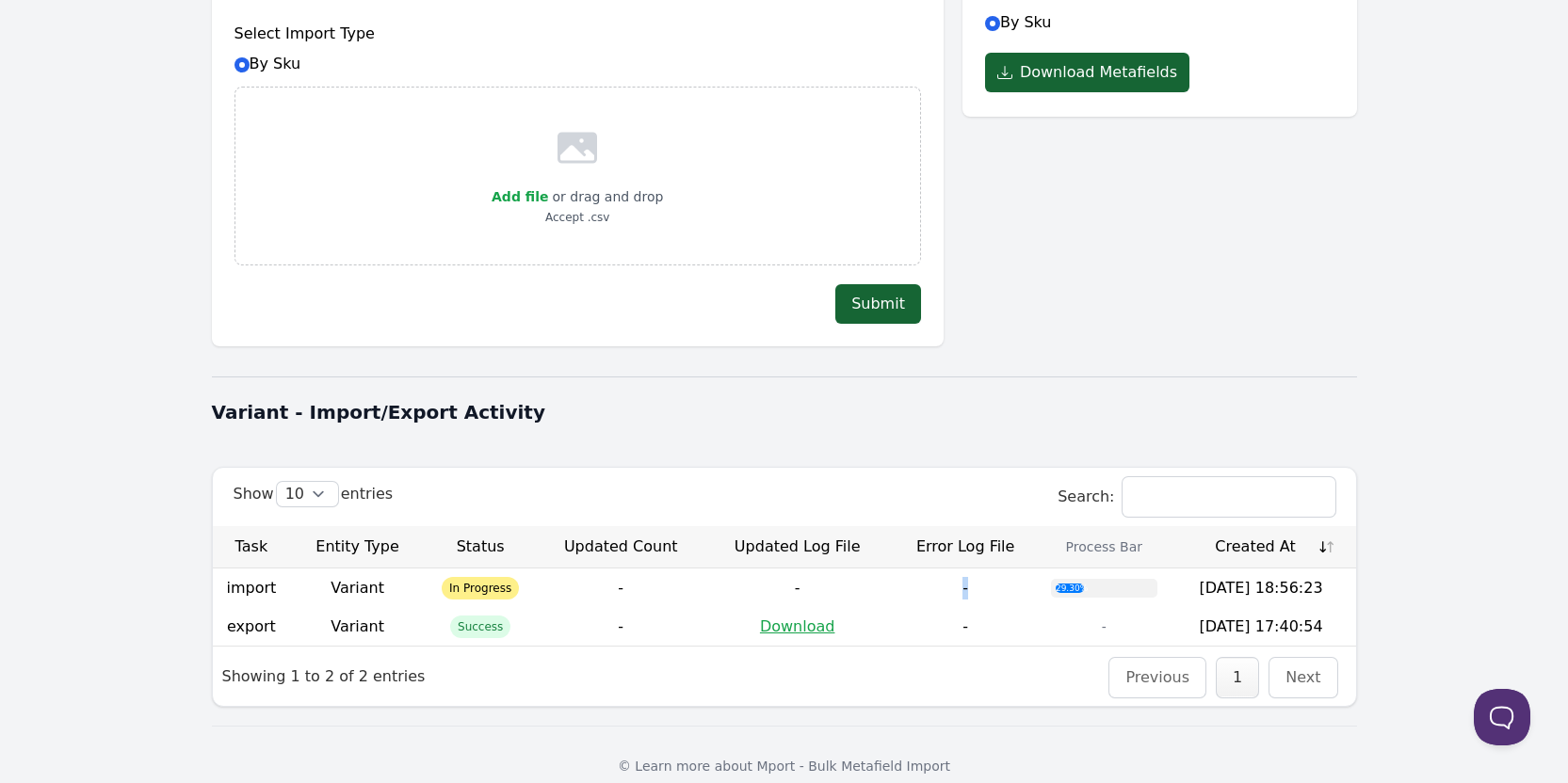
drag, startPoint x: 1002, startPoint y: 561, endPoint x: 908, endPoint y: 570, distance: 94.4
click at [910, 570] on td "-" at bounding box center [965, 587] width 153 height 39
click at [1093, 579] on div "29.30%" at bounding box center [1104, 588] width 107 height 19
drag, startPoint x: 1228, startPoint y: 560, endPoint x: 1139, endPoint y: 566, distance: 89.2
click at [1225, 569] on td "[DATE] 18:56:23" at bounding box center [1261, 587] width 189 height 39
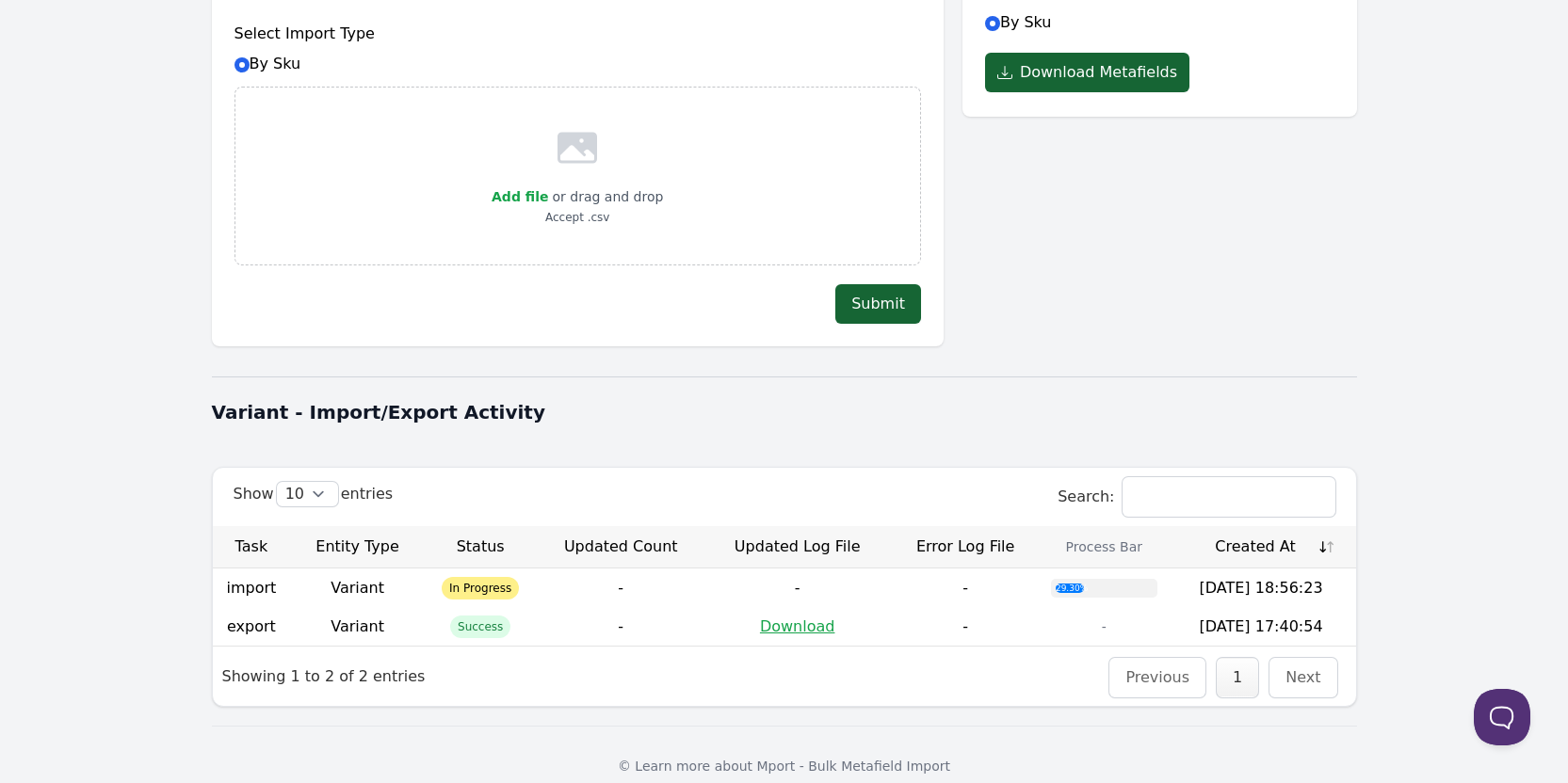
click at [1058, 584] on div "29.30%" at bounding box center [1070, 588] width 28 height 9
click at [1339, 531] on th "Created At" at bounding box center [1261, 547] width 189 height 43
click at [1336, 531] on th "Created At" at bounding box center [1261, 547] width 189 height 43
click at [1335, 531] on th "Created At" at bounding box center [1261, 547] width 189 height 43
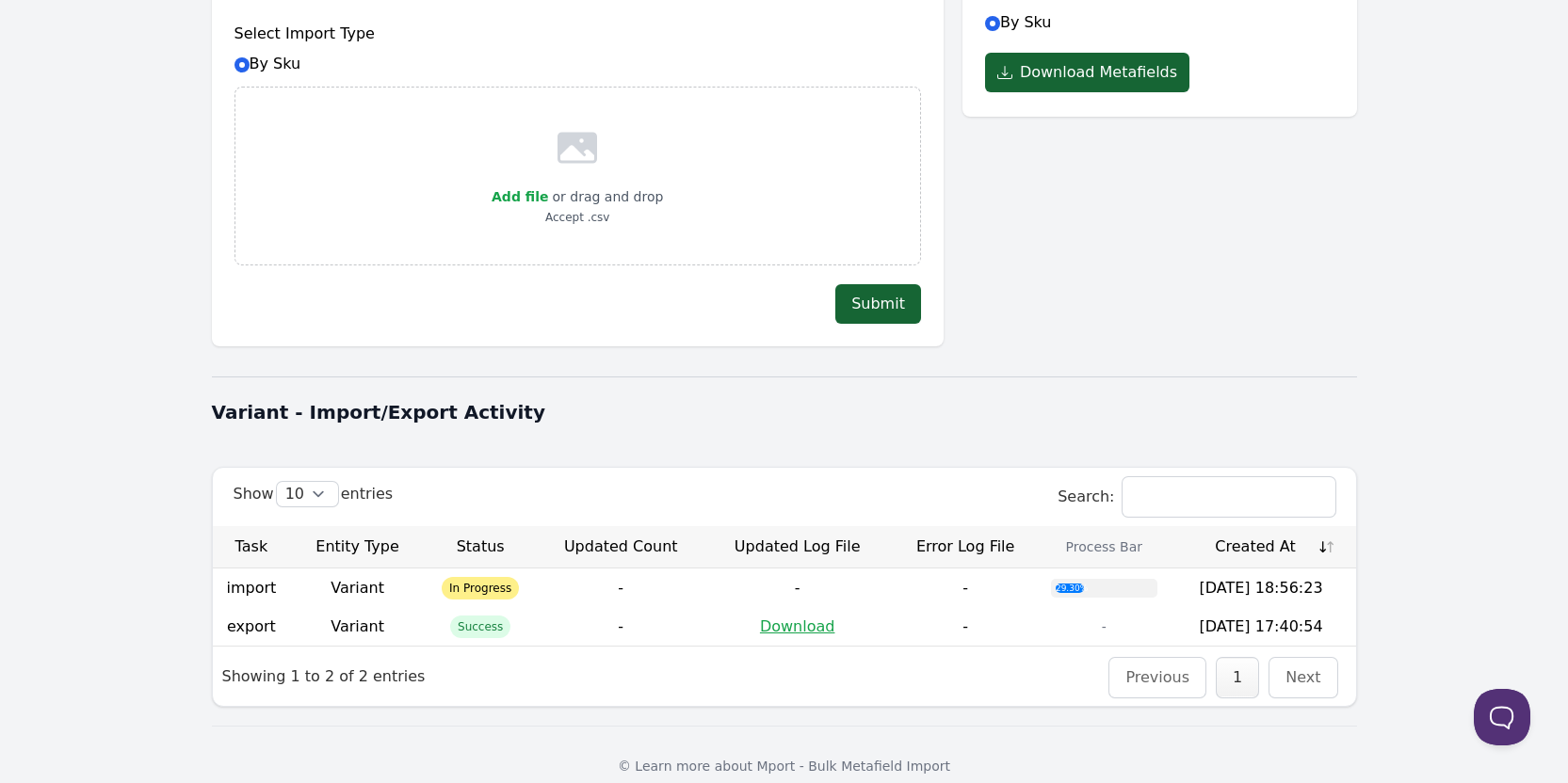
click at [1081, 366] on div at bounding box center [784, 377] width 1145 height 23
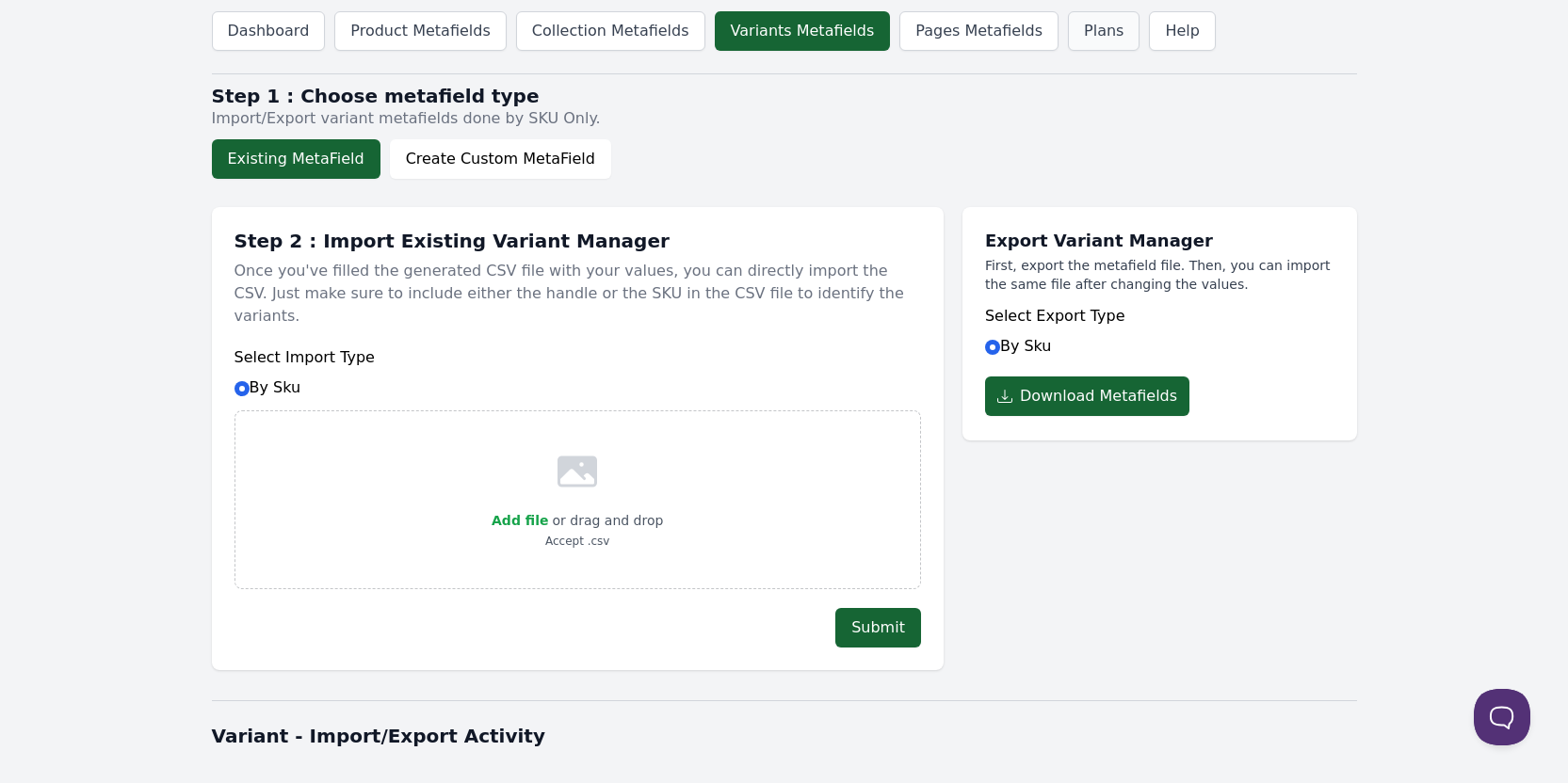
click at [1068, 40] on link "Plans" at bounding box center [1104, 31] width 72 height 40
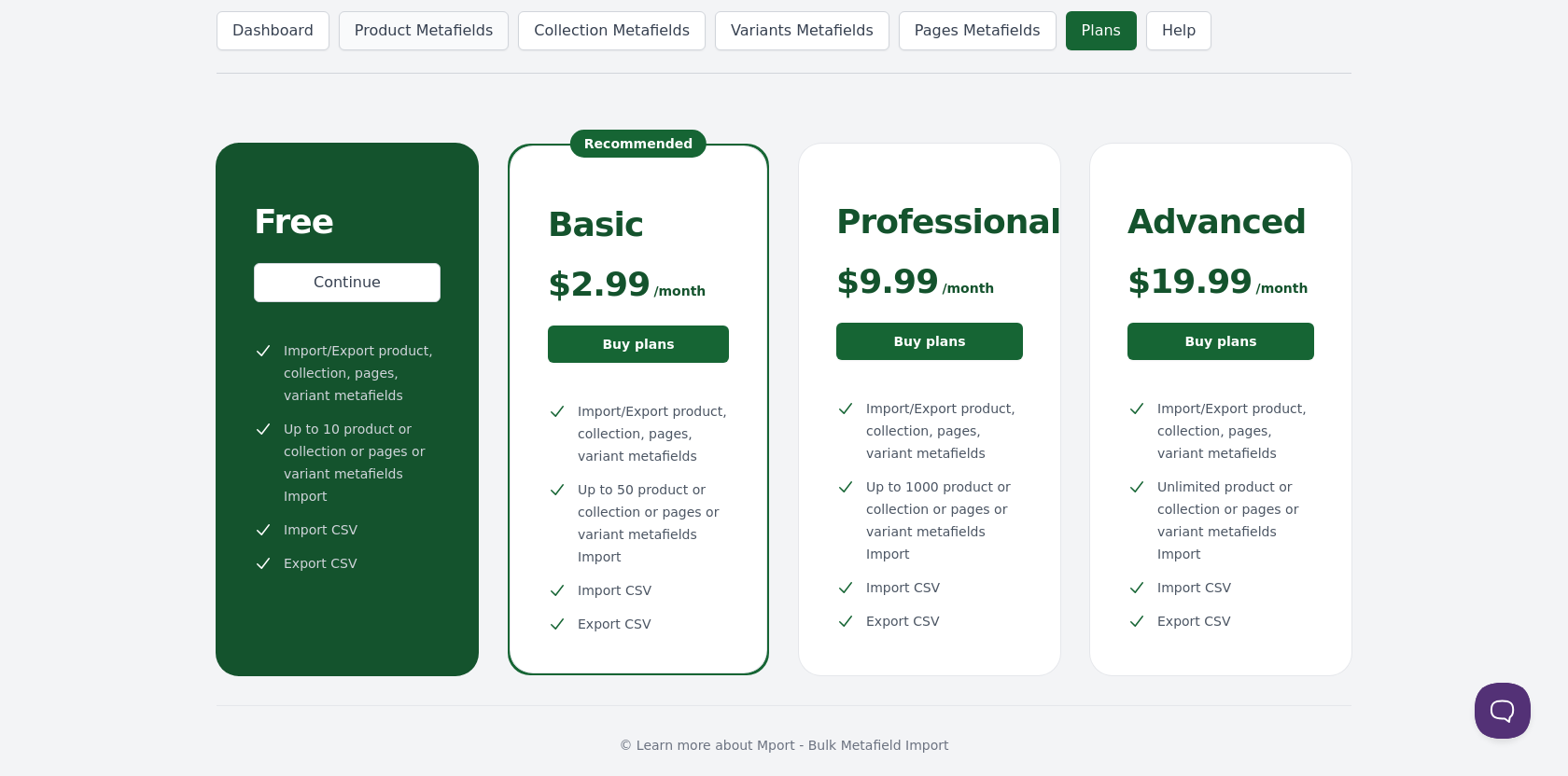
click at [450, 23] on link "Product Metafields" at bounding box center [423, 31] width 169 height 39
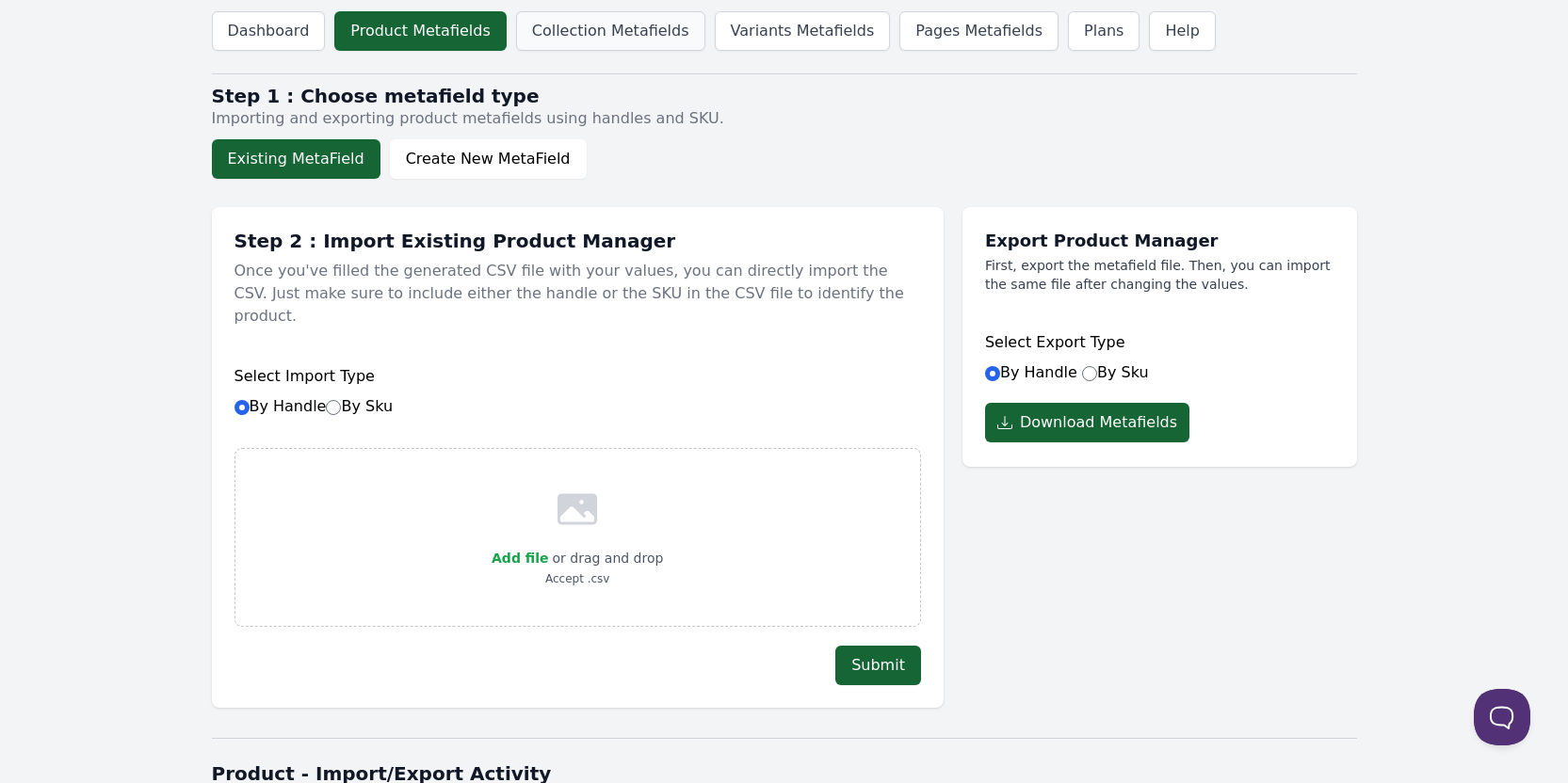
click at [549, 50] on link "Collection Metafields" at bounding box center [610, 31] width 189 height 40
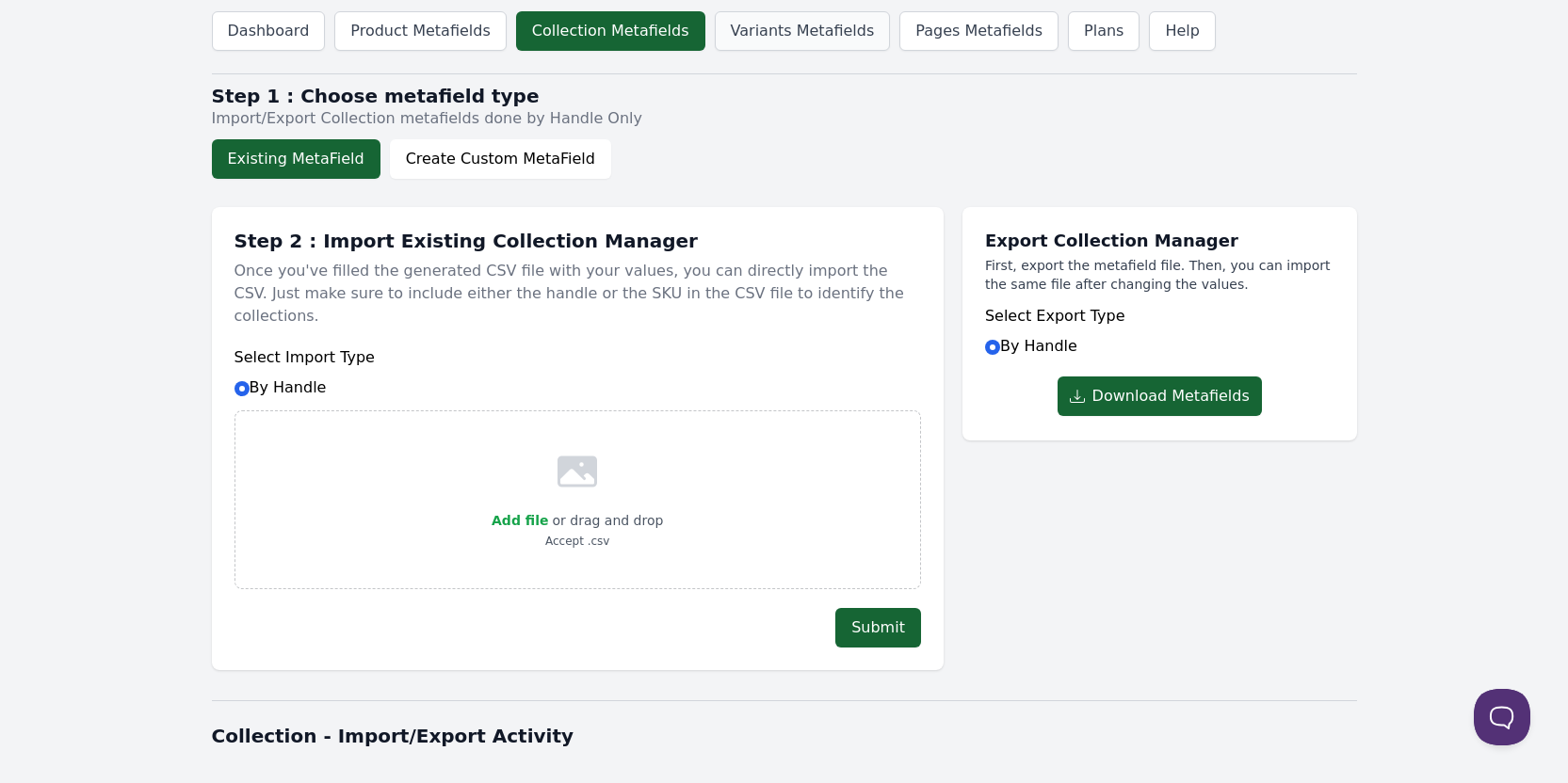
click at [790, 23] on link "Variants Metafields" at bounding box center [803, 31] width 176 height 40
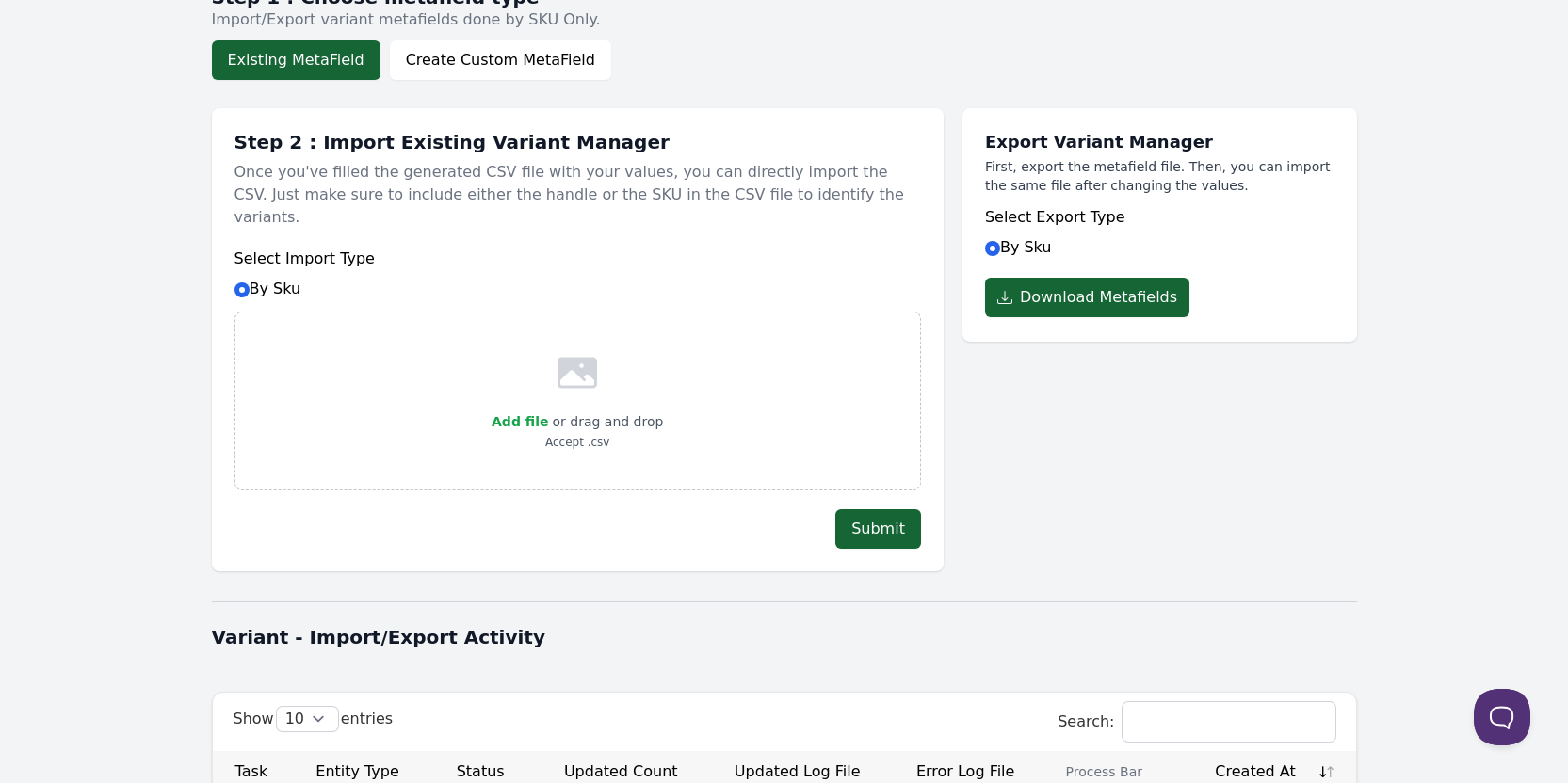
scroll to position [324, 0]
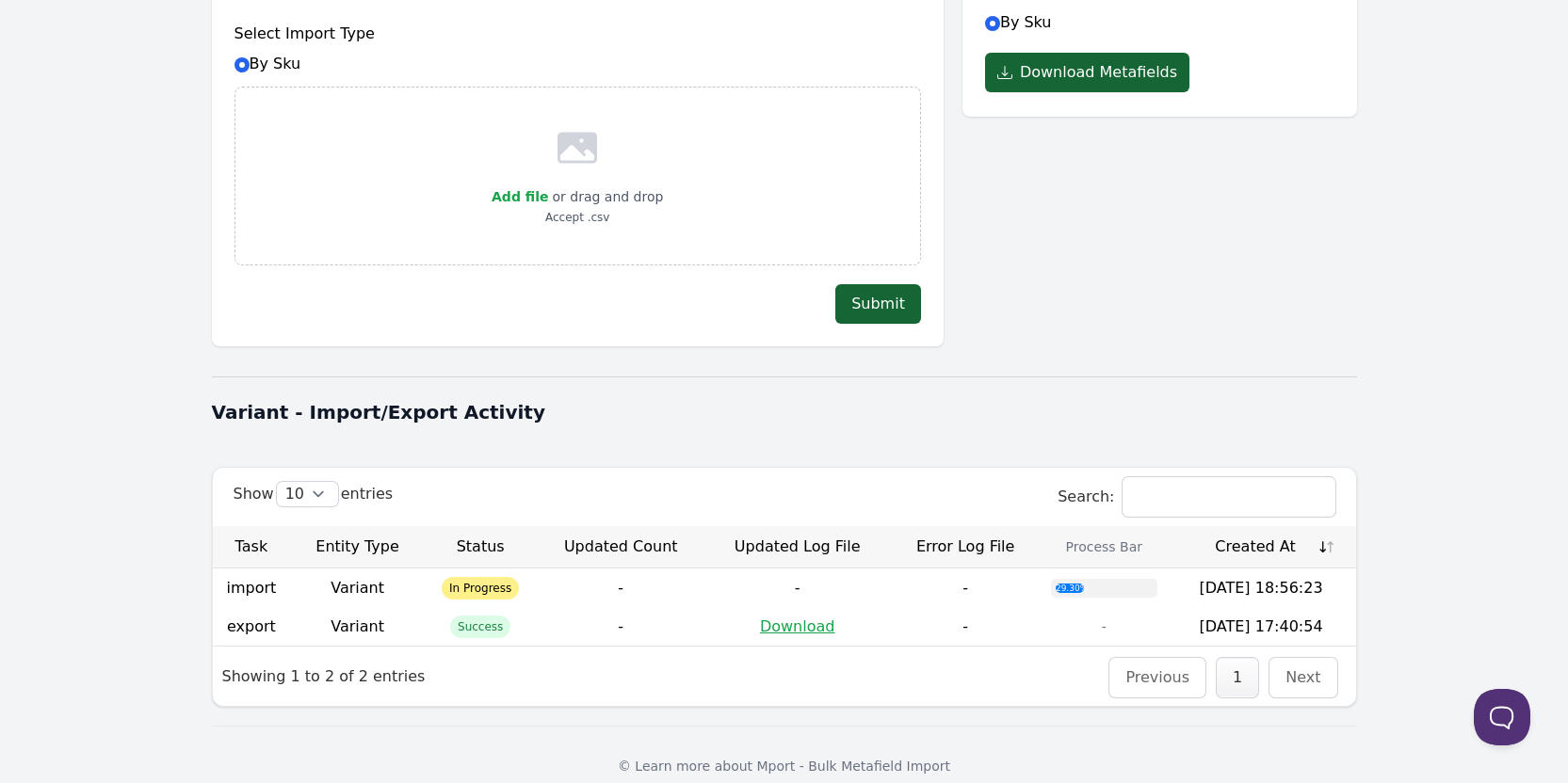
click at [106, 328] on body "Dashboard Product Metafields Collection Metafields Variants Metafields Pages Me…" at bounding box center [784, 241] width 1568 height 1130
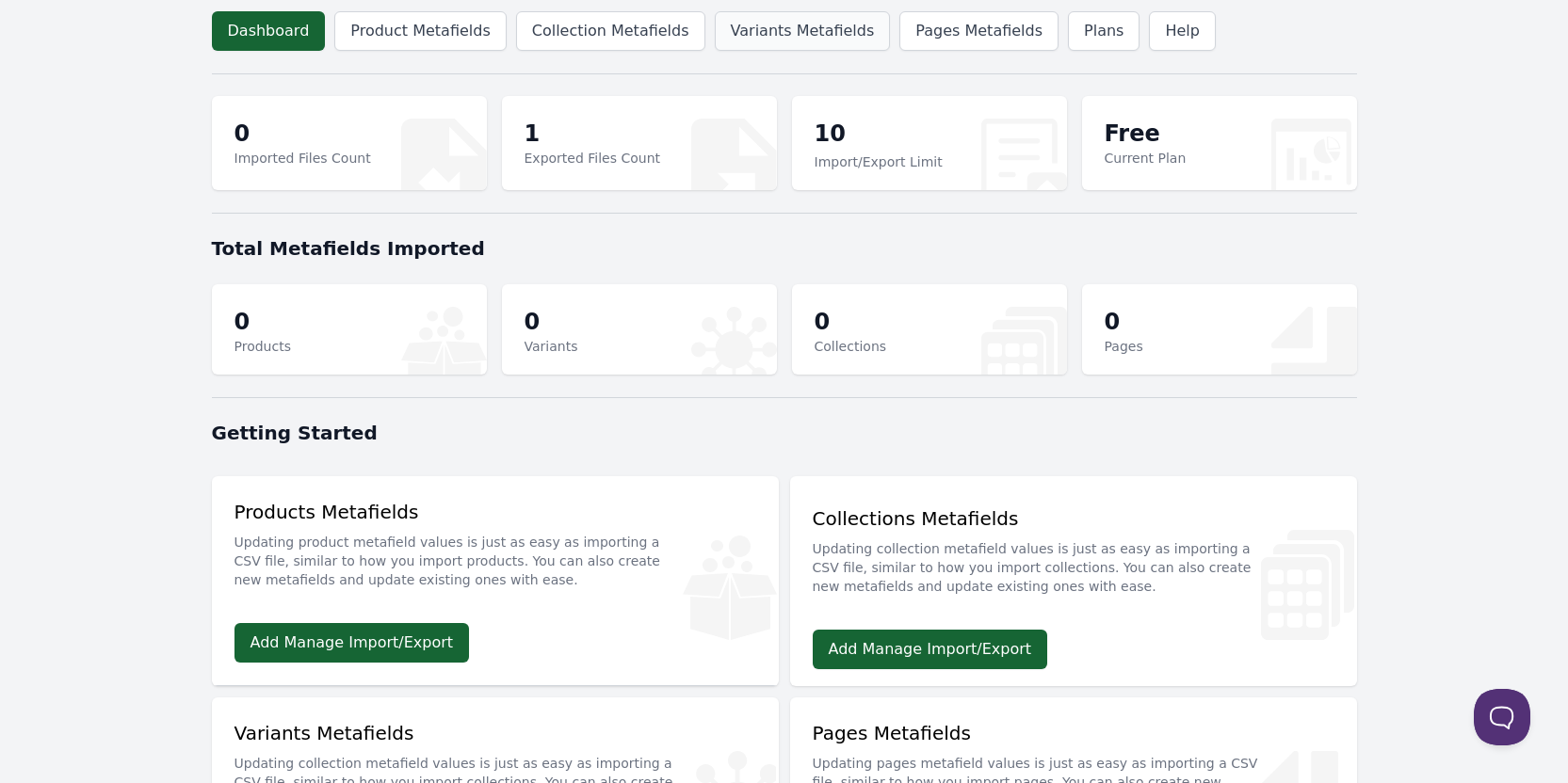
click at [763, 33] on link "Variants Metafields" at bounding box center [803, 31] width 176 height 40
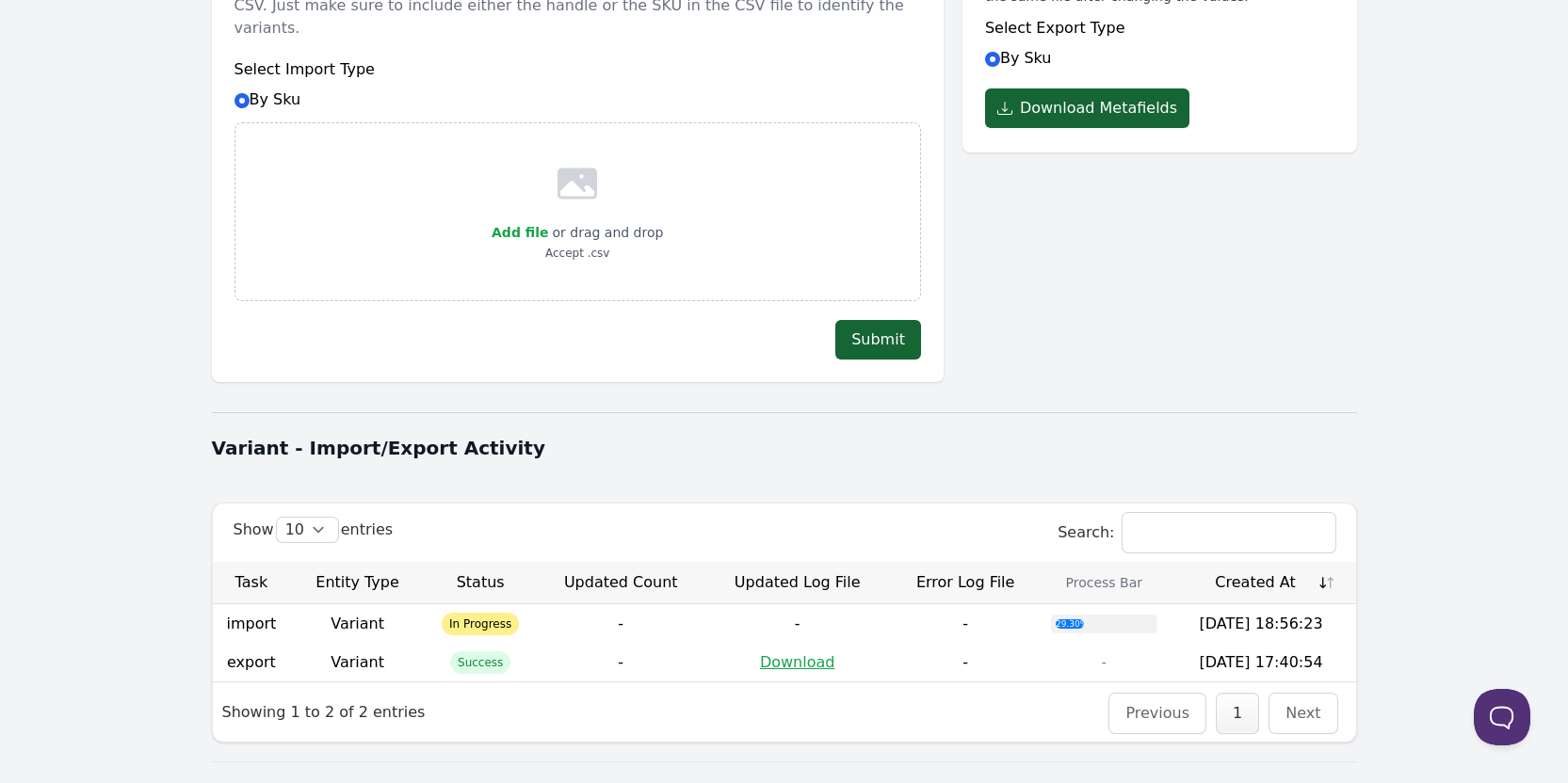
scroll to position [324, 0]
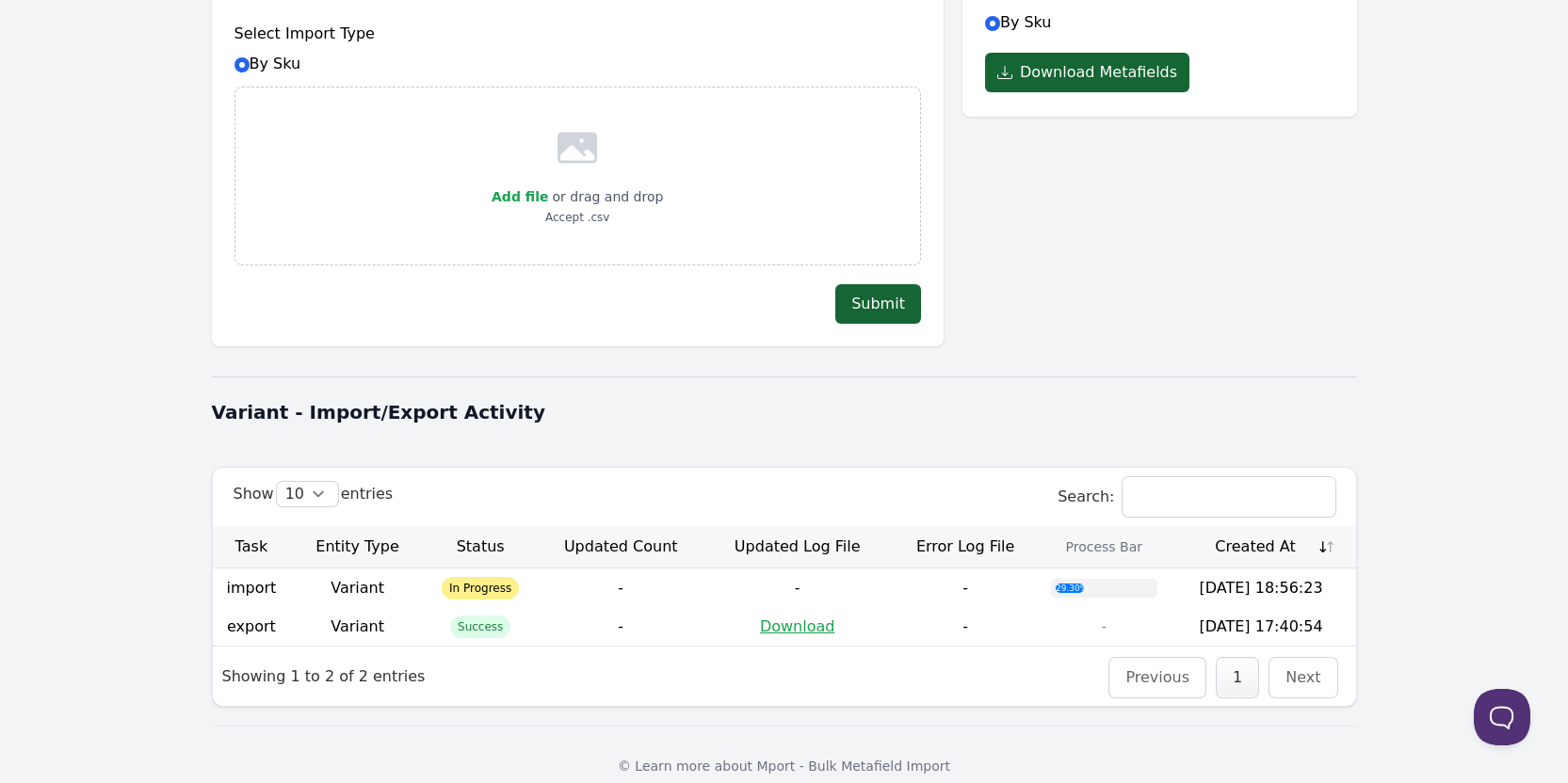
drag, startPoint x: 1336, startPoint y: 563, endPoint x: 215, endPoint y: 569, distance: 1121.0
click at [215, 569] on tr "import Variant In Progress - - - 29.30% [DATE] 18:56:23" at bounding box center [784, 587] width 1143 height 39
click at [187, 568] on div "Dashboard Product Metafields Collection Metafields Variants Metafields Pages Me…" at bounding box center [784, 241] width 1205 height 1130
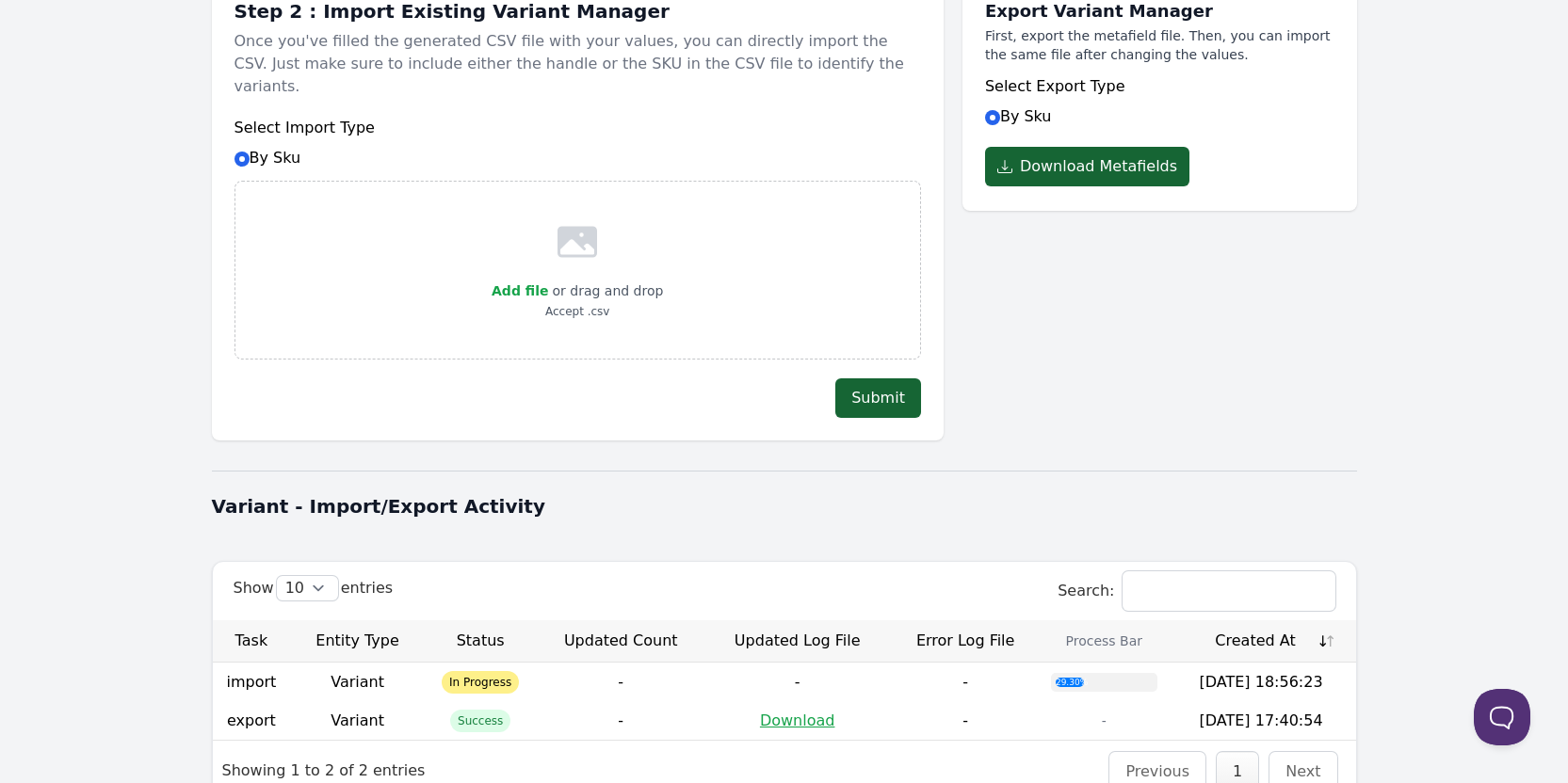
scroll to position [0, 0]
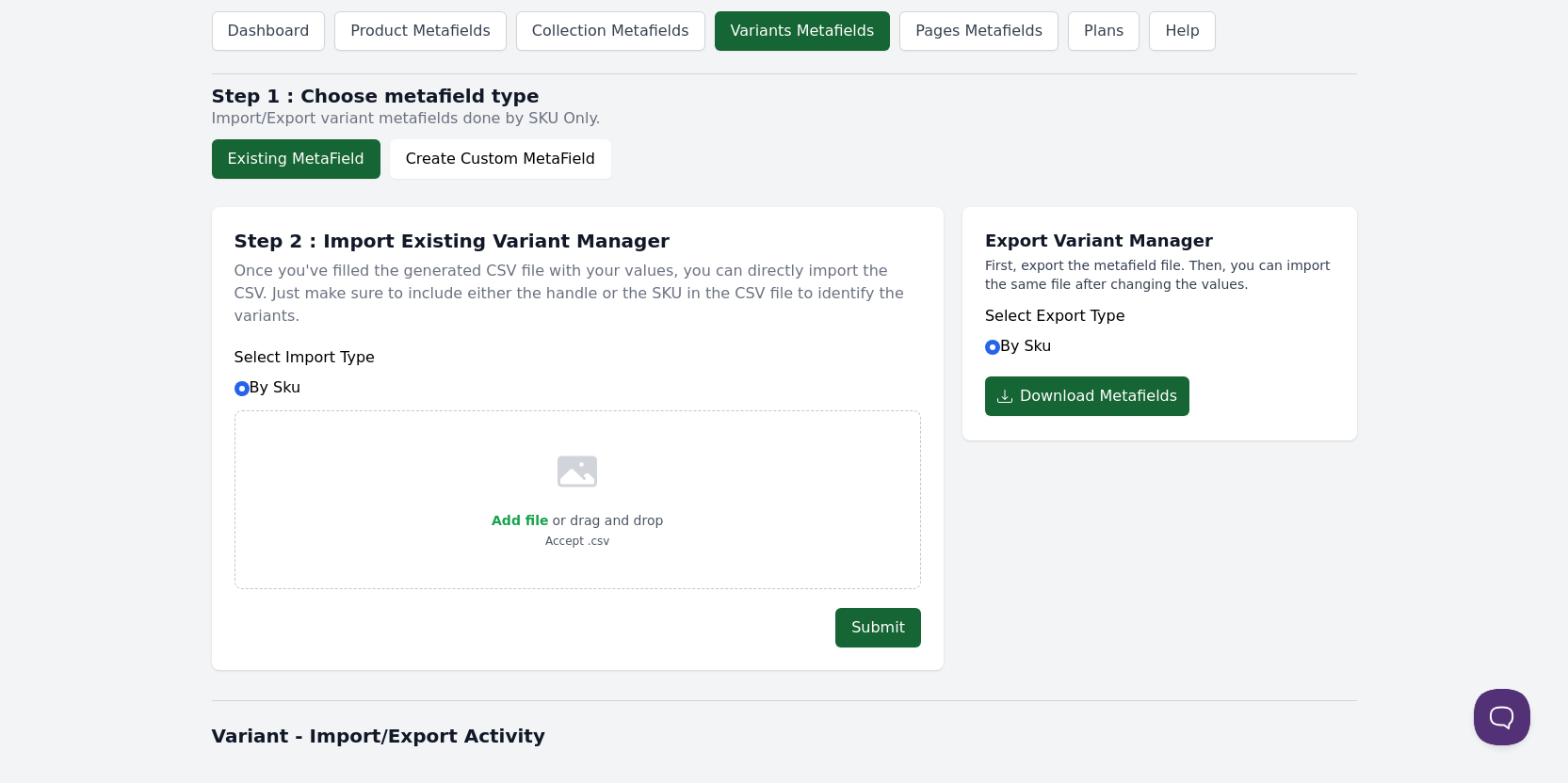
click at [126, 330] on body "Dashboard Product Metafields Collection Metafields Variants Metafields Pages Me…" at bounding box center [784, 565] width 1568 height 1130
click at [1068, 39] on link "Plans" at bounding box center [1104, 31] width 72 height 40
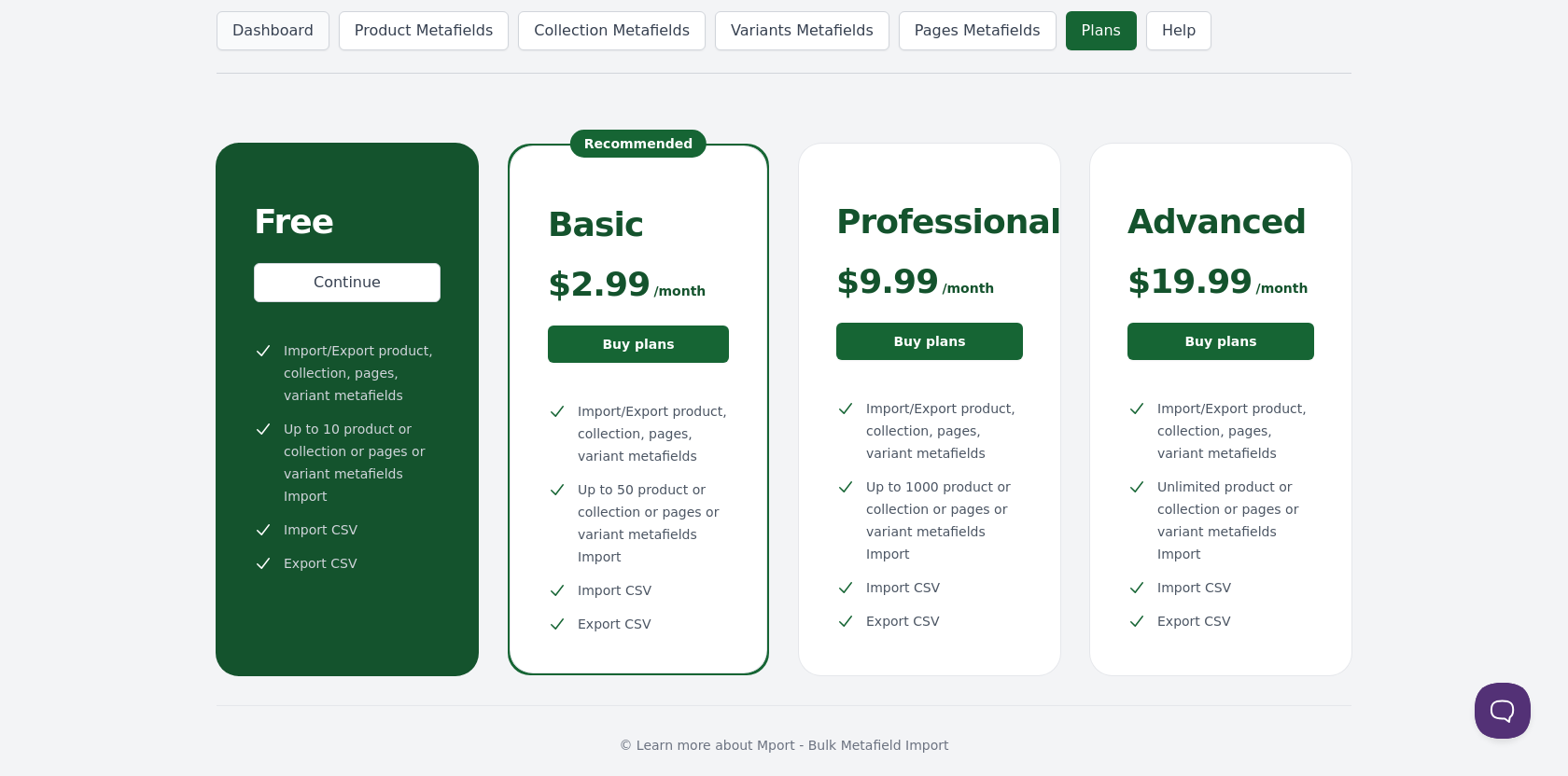
click at [254, 30] on link "Dashboard" at bounding box center [272, 31] width 113 height 39
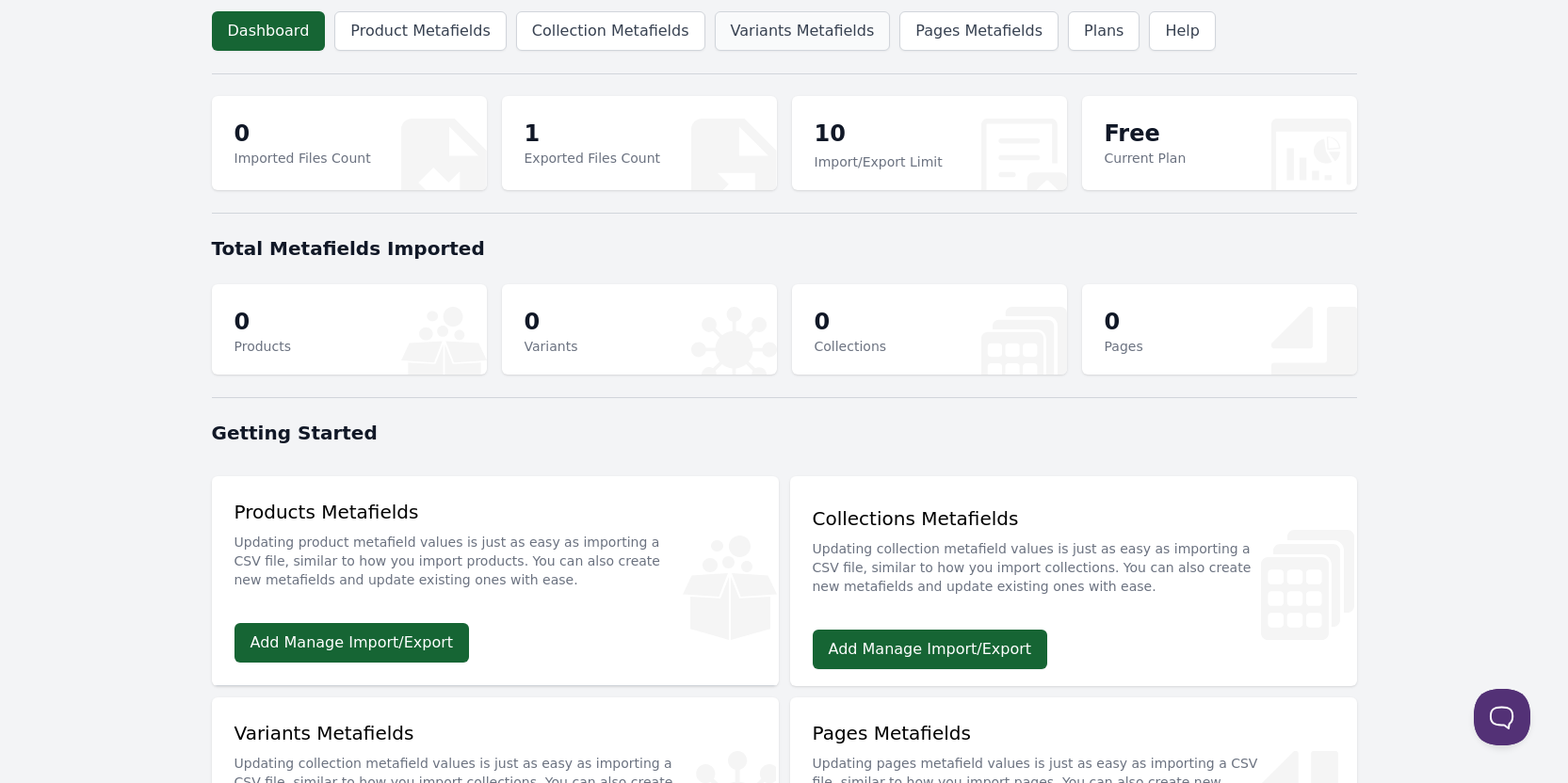
click at [738, 40] on link "Variants Metafields" at bounding box center [803, 31] width 176 height 40
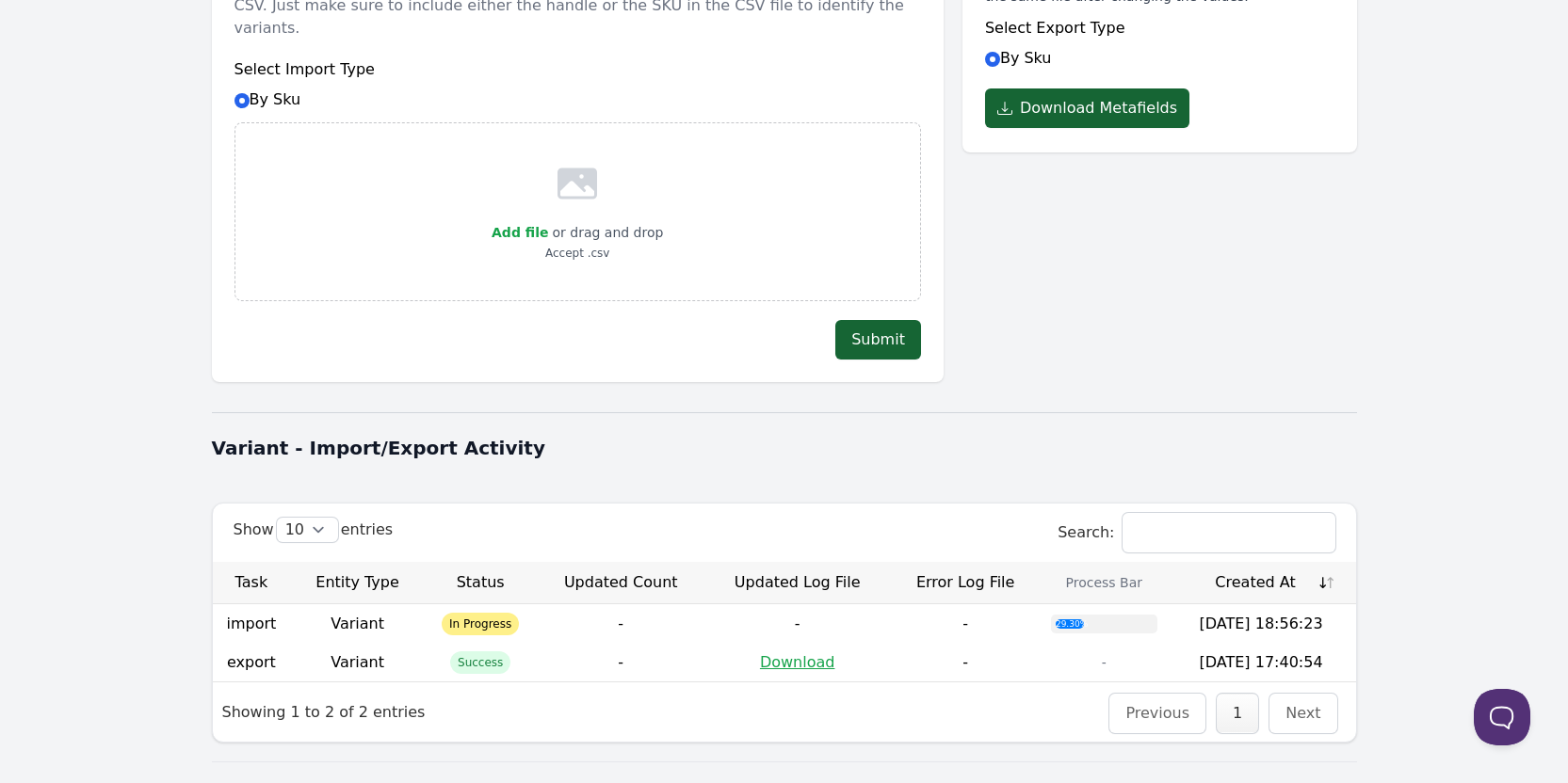
scroll to position [324, 0]
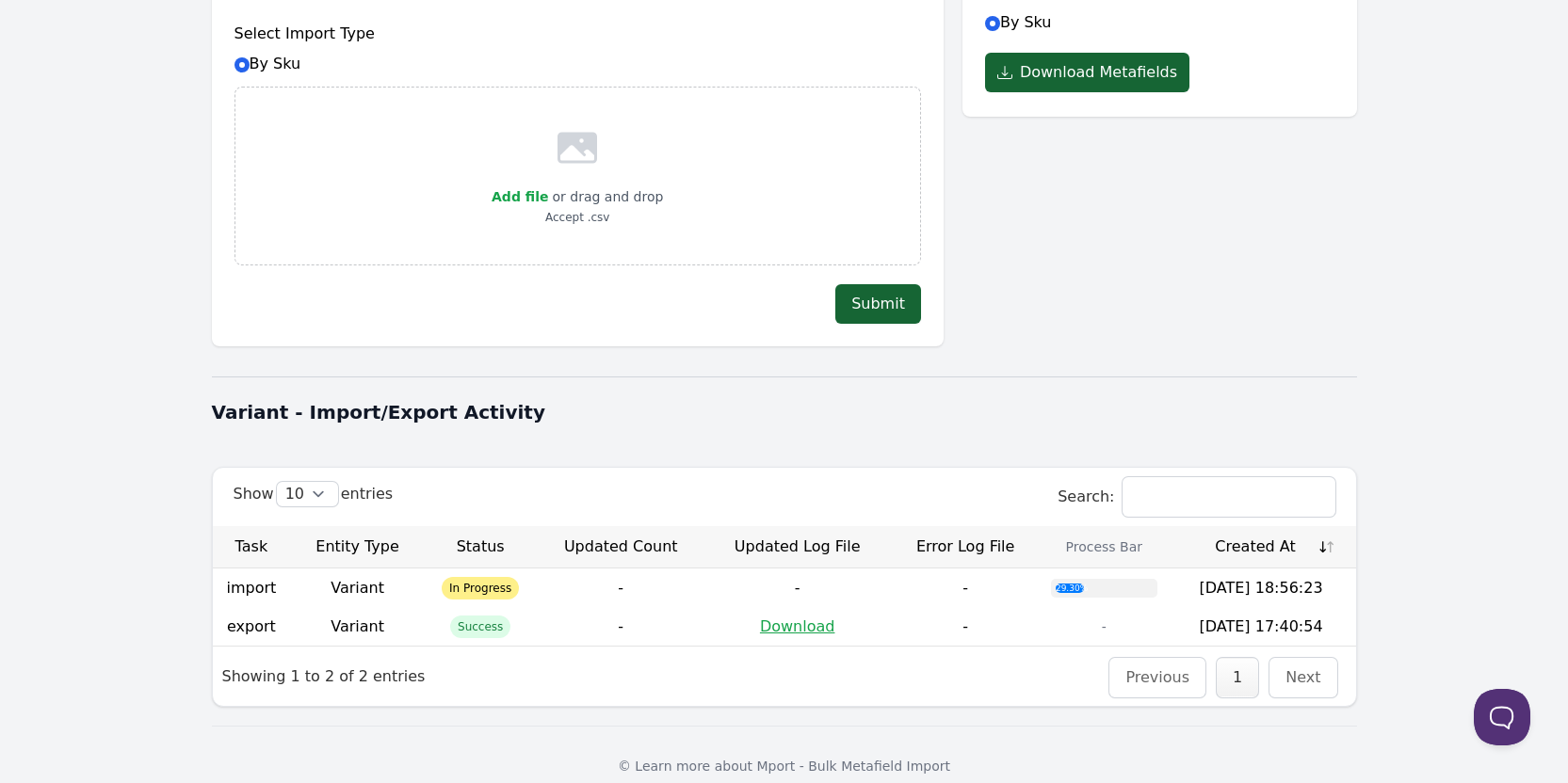
click at [1082, 584] on div "29.30%" at bounding box center [1070, 588] width 28 height 9
click at [1081, 584] on div "29.30%" at bounding box center [1070, 588] width 28 height 9
click at [1080, 584] on div "29.30%" at bounding box center [1070, 588] width 28 height 9
click at [1083, 584] on div "29.30%" at bounding box center [1070, 588] width 28 height 9
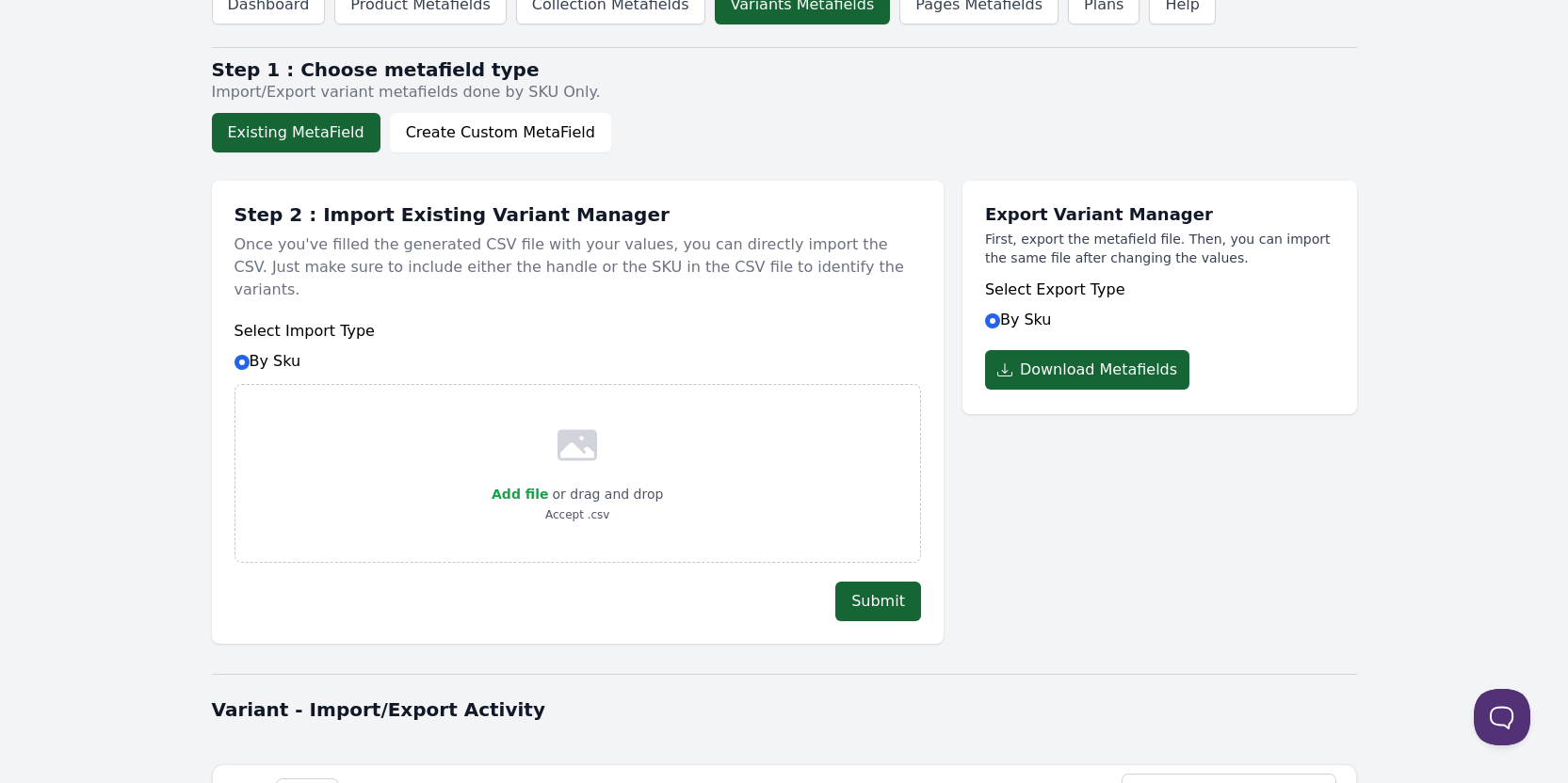
scroll to position [0, 0]
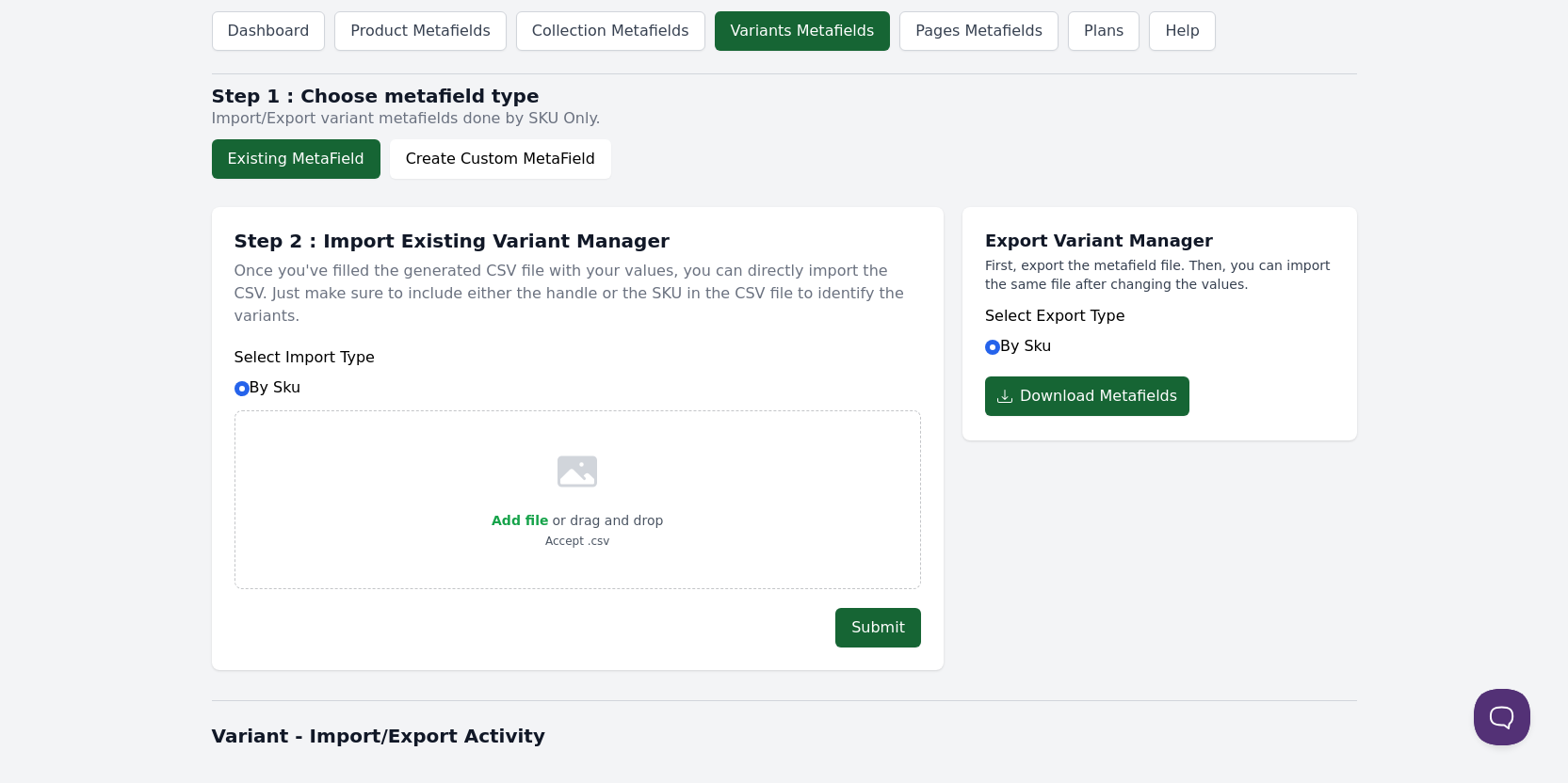
click at [119, 385] on body "Dashboard Product Metafields Collection Metafields Variants Metafields Pages Me…" at bounding box center [784, 565] width 1568 height 1130
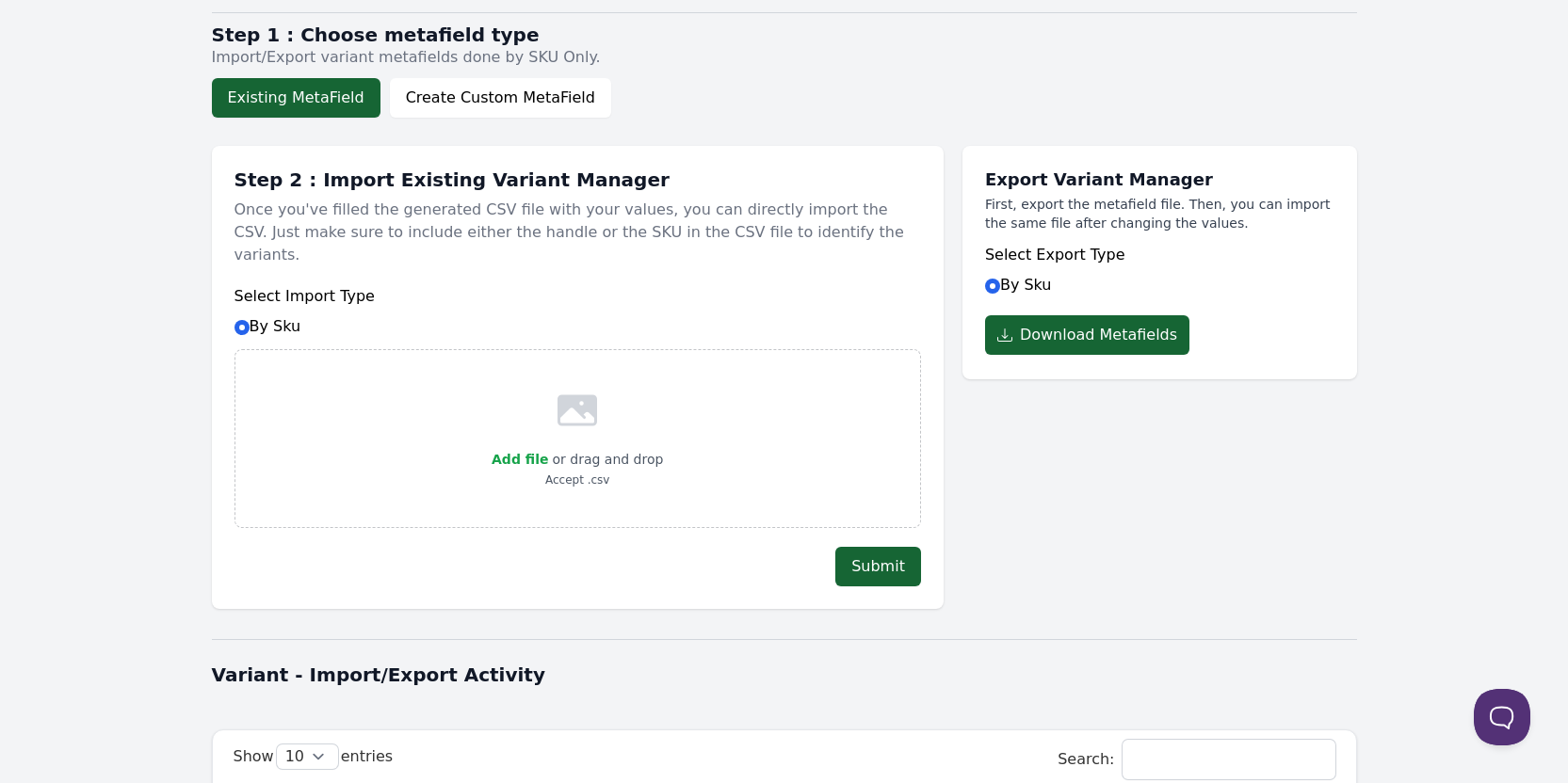
scroll to position [282, 0]
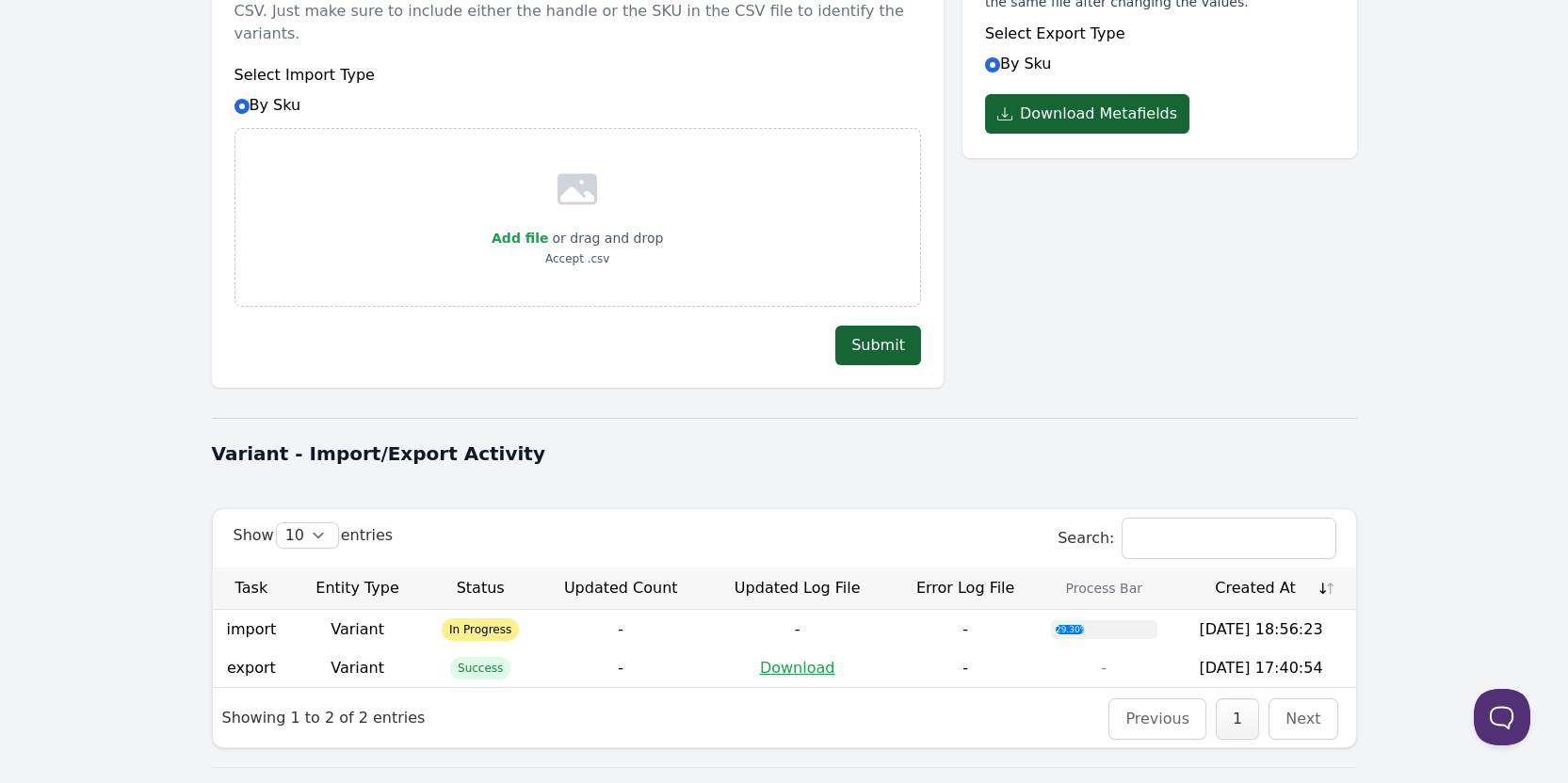
click at [128, 314] on body "Dashboard Product Metafields Collection Metafields Variants Metafields Pages Me…" at bounding box center [784, 282] width 1568 height 1130
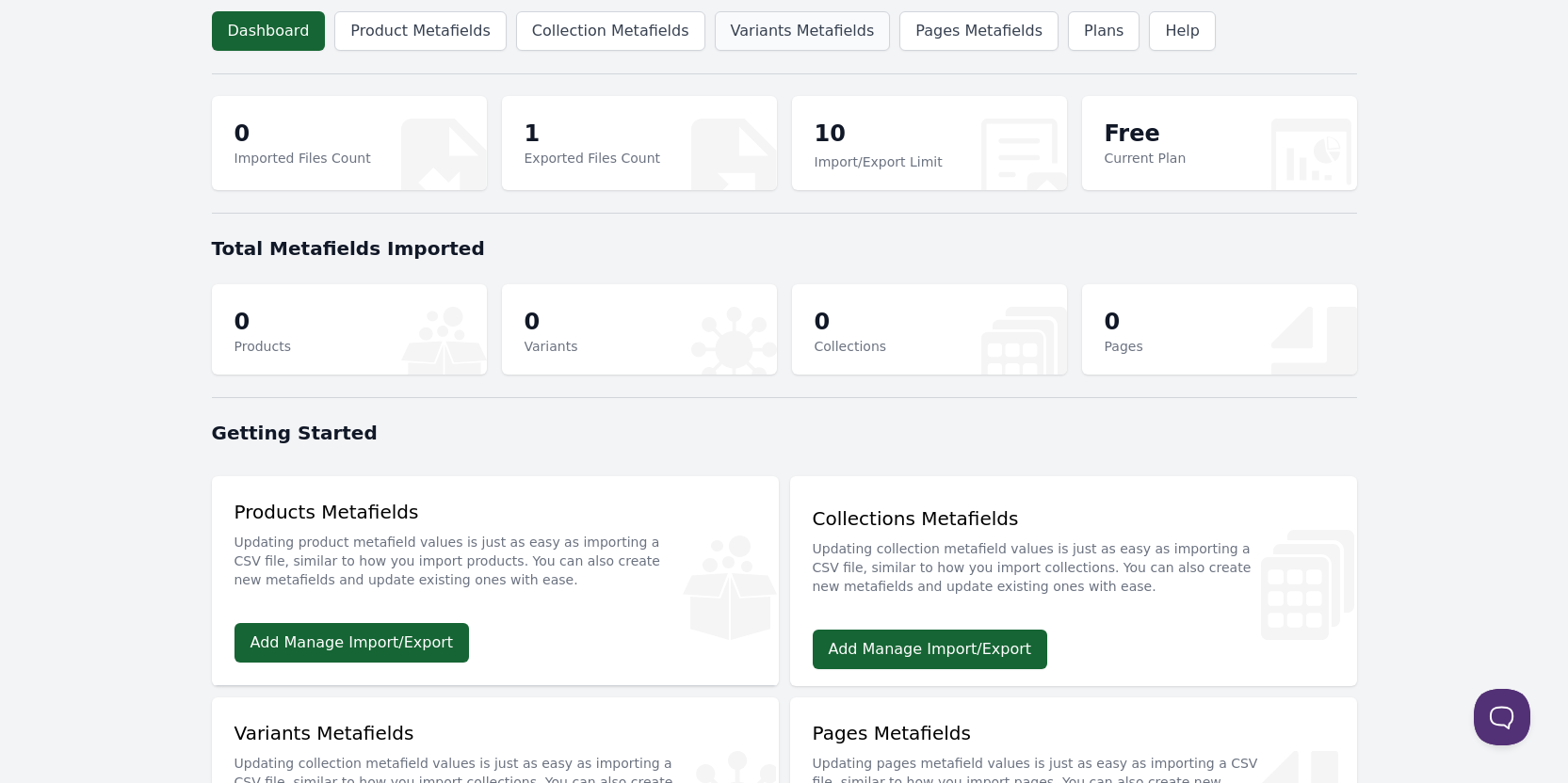
click at [715, 29] on link "Variants Metafields" at bounding box center [803, 31] width 176 height 40
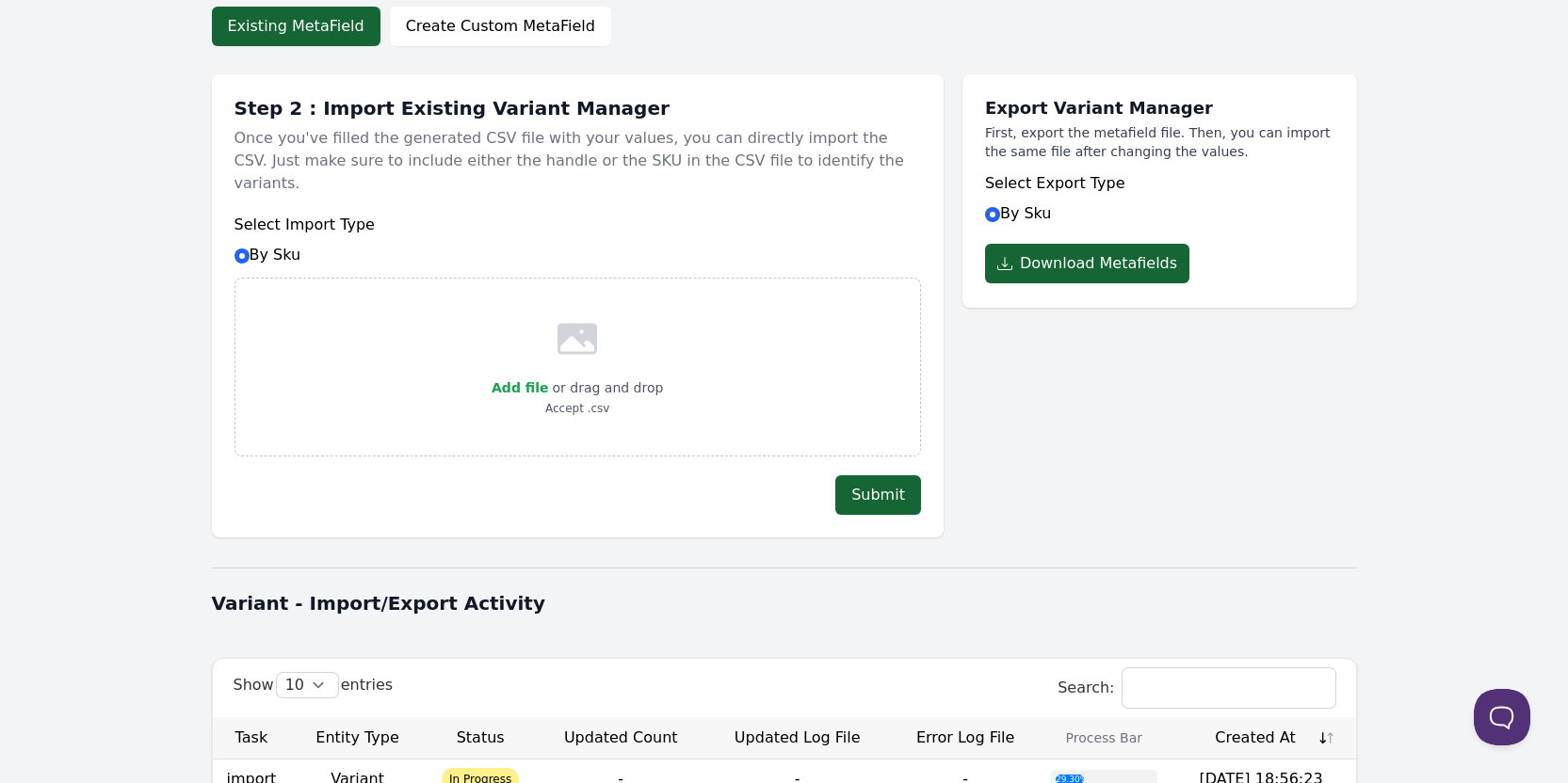
scroll to position [324, 0]
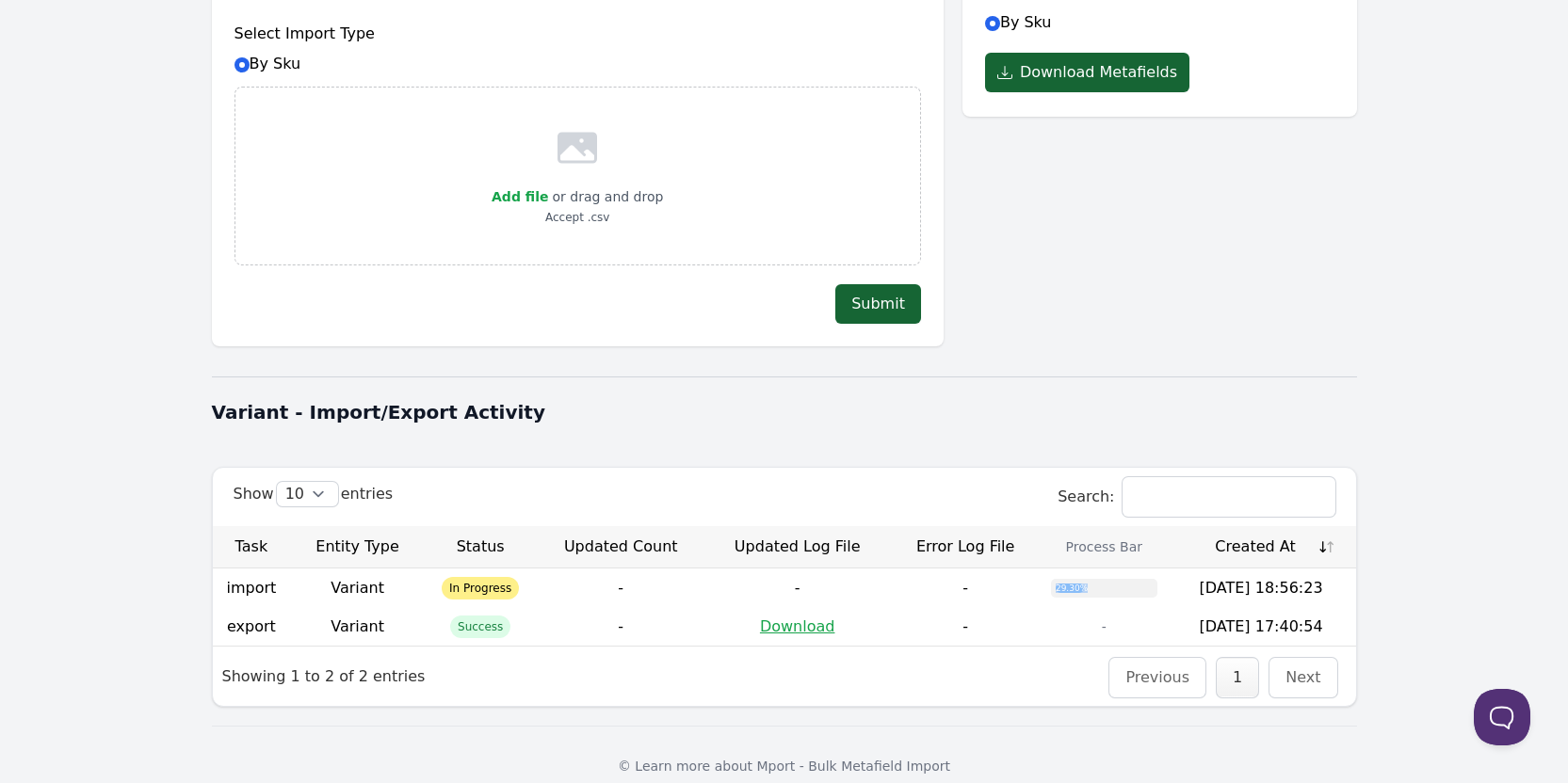
drag, startPoint x: 1088, startPoint y: 569, endPoint x: 1027, endPoint y: 572, distance: 61.1
click at [1034, 572] on tr "import Variant In Progress - - - 29.30% [DATE] 18:56:23" at bounding box center [784, 587] width 1143 height 39
click at [1075, 584] on div "29.30%" at bounding box center [1070, 588] width 28 height 9
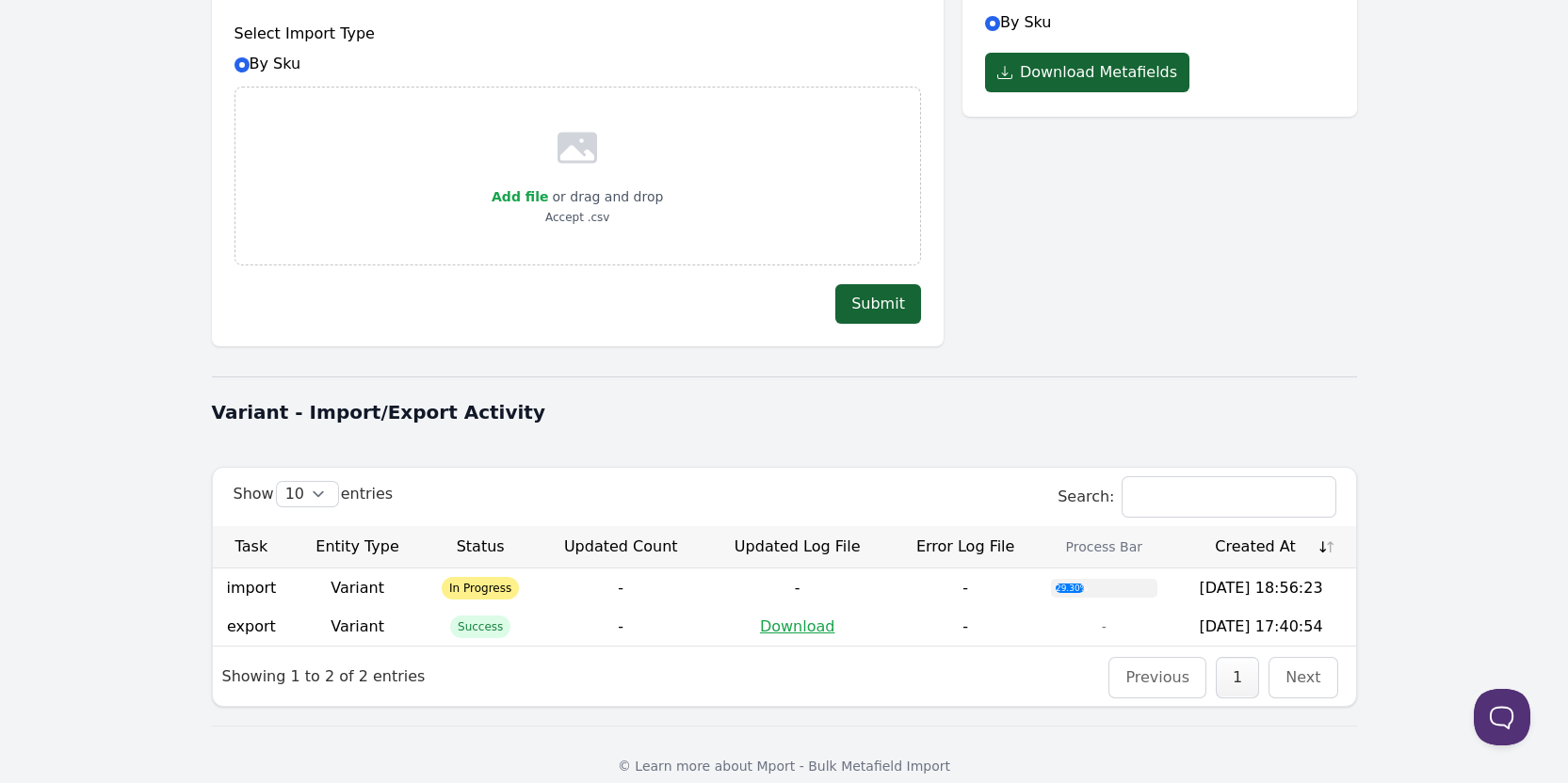
click at [81, 353] on body "Dashboard Product Metafields Collection Metafields Variants Metafields Pages Me…" at bounding box center [784, 241] width 1568 height 1130
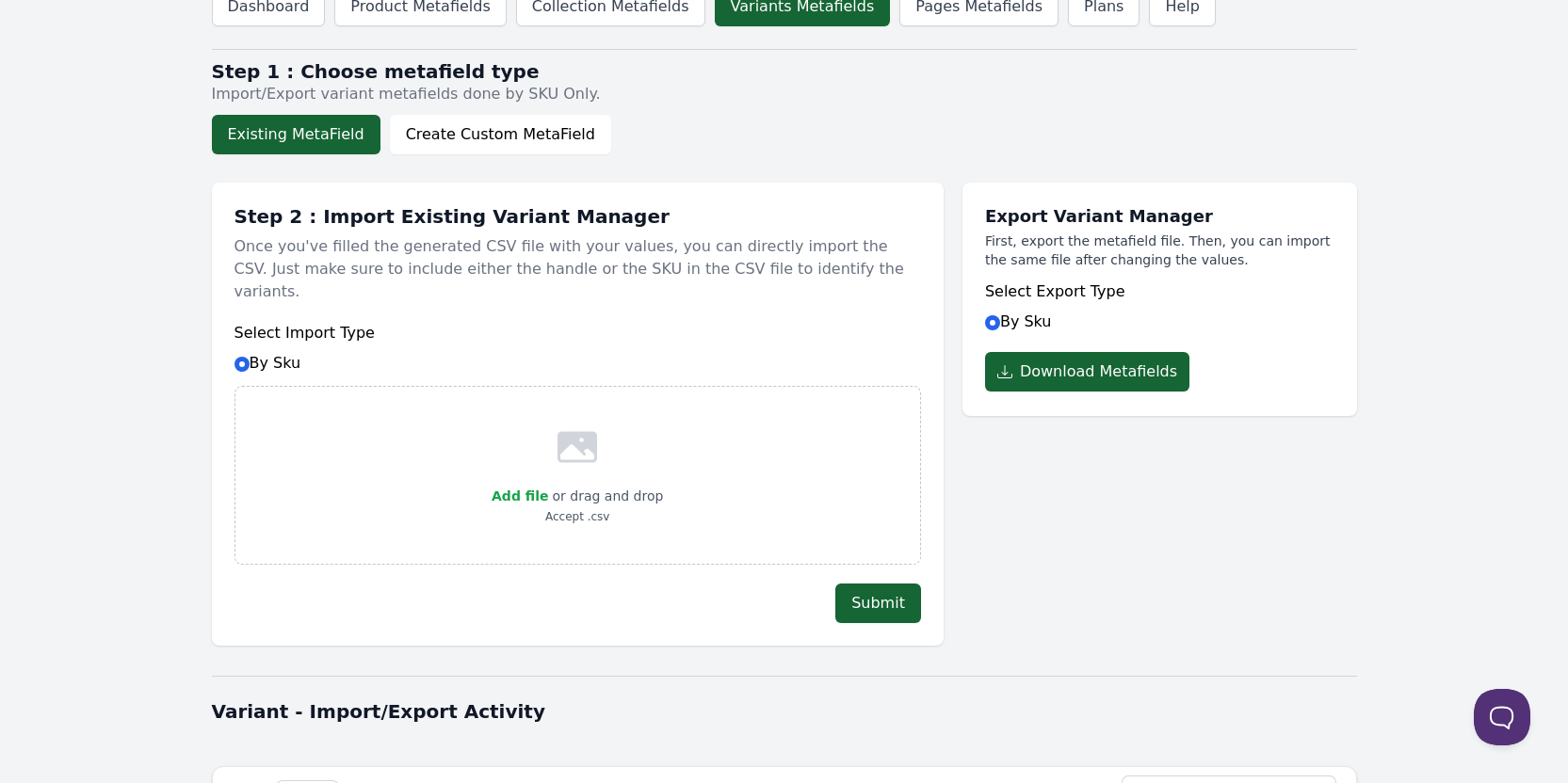
scroll to position [0, 0]
